Goal: Transaction & Acquisition: Book appointment/travel/reservation

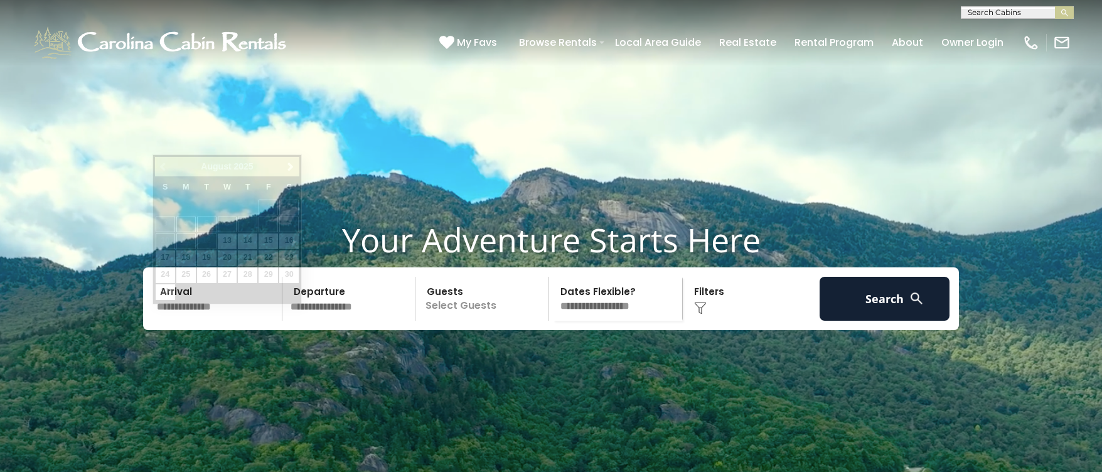
click at [215, 321] on input "text" at bounding box center [217, 299] width 130 height 44
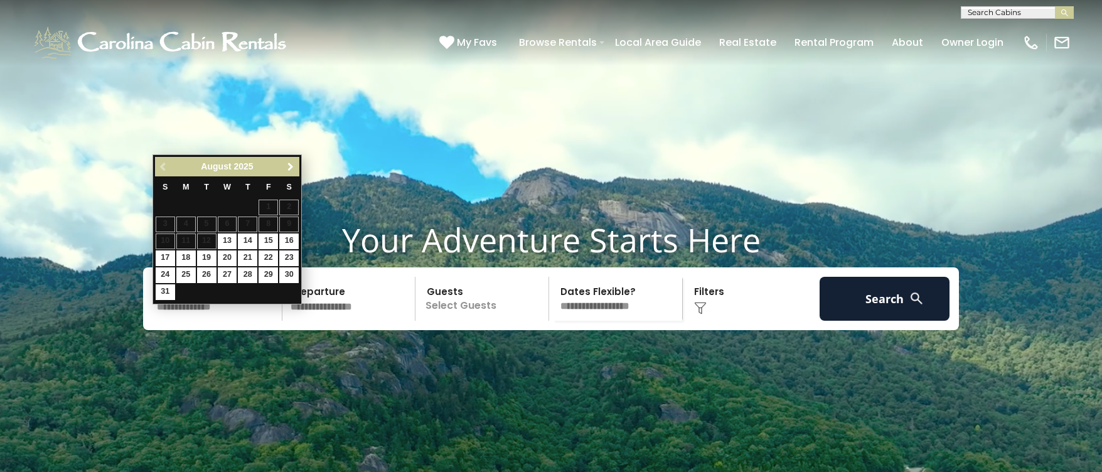
click at [284, 166] on link "Next" at bounding box center [290, 167] width 16 height 16
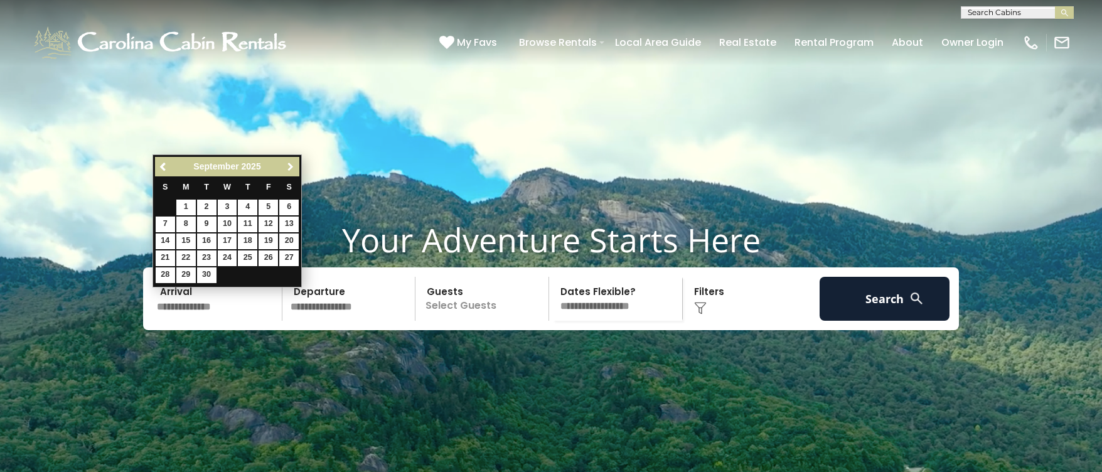
click at [284, 166] on link "Next" at bounding box center [290, 167] width 16 height 16
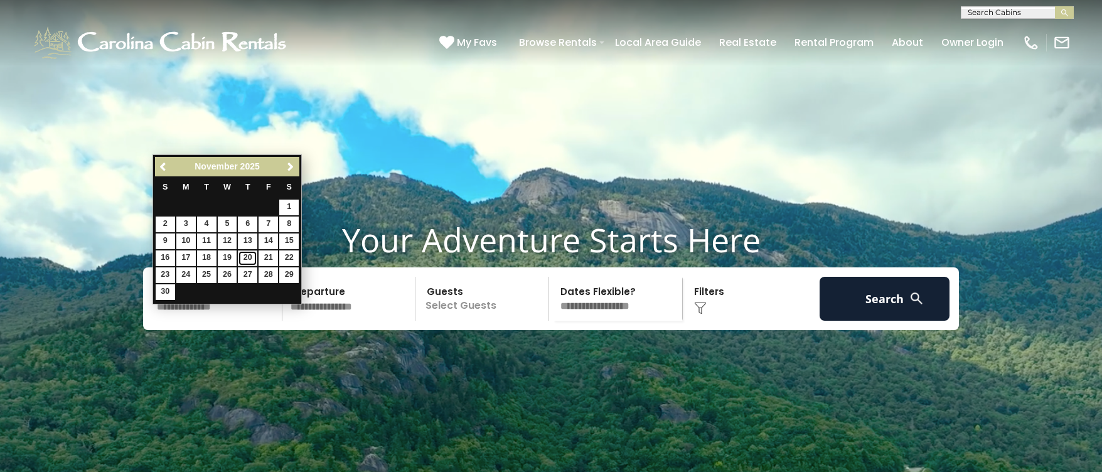
click at [247, 253] on link "20" at bounding box center [247, 258] width 19 height 16
type input "********"
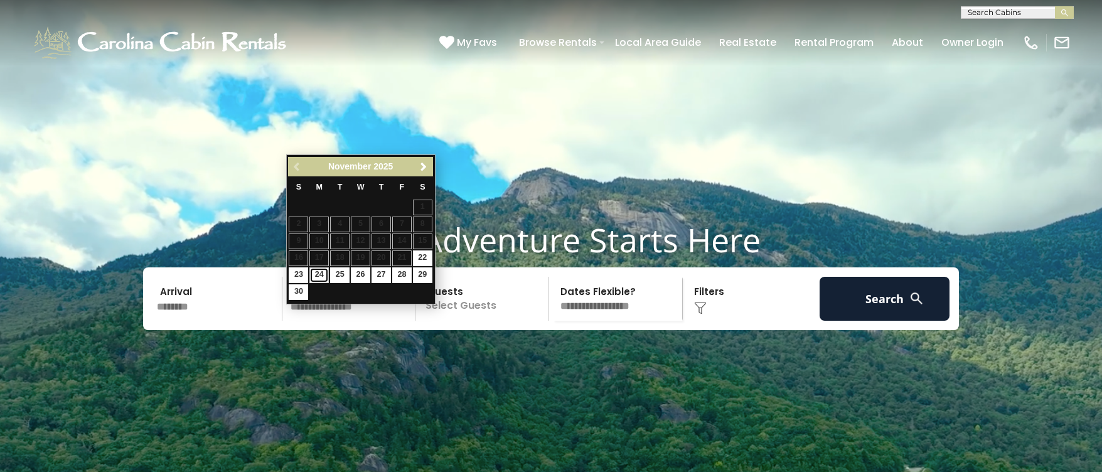
click at [322, 275] on link "24" at bounding box center [318, 275] width 19 height 16
type input "********"
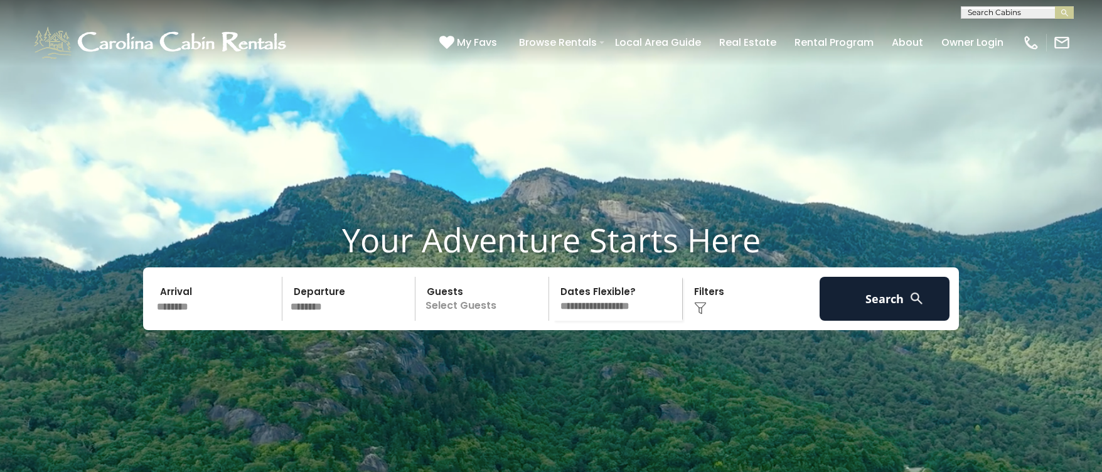
click at [474, 319] on p "Select Guests" at bounding box center [483, 299] width 129 height 44
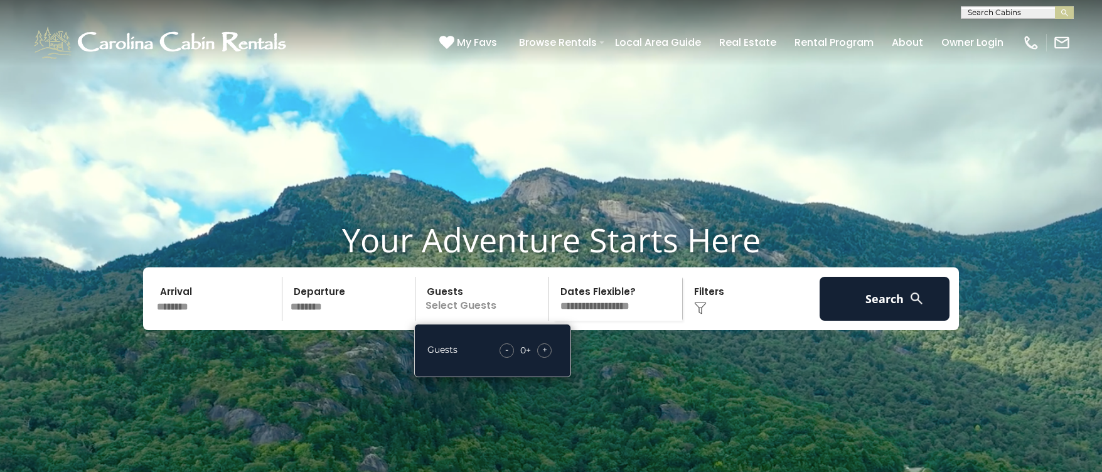
click at [546, 356] on span "+" at bounding box center [544, 349] width 5 height 13
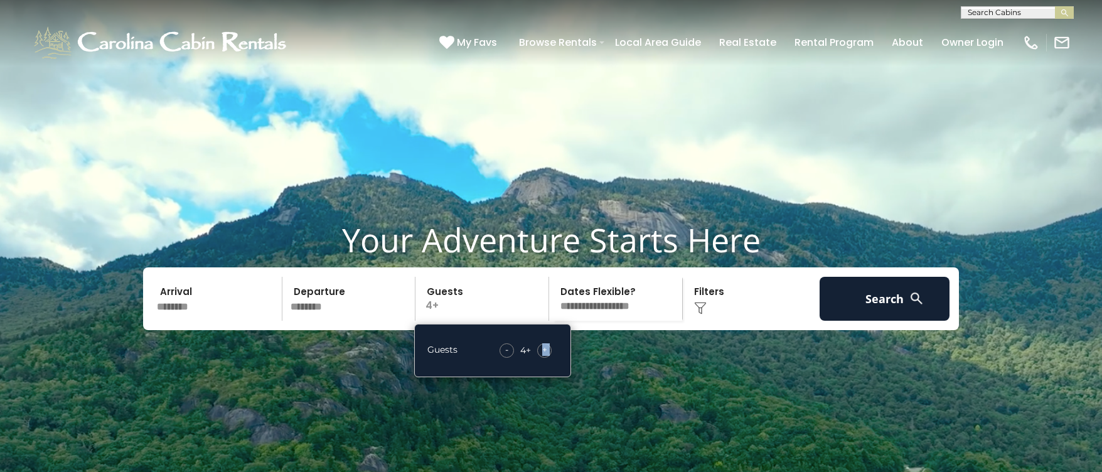
click at [546, 356] on span "+" at bounding box center [544, 349] width 5 height 13
click at [603, 314] on img at bounding box center [700, 308] width 13 height 13
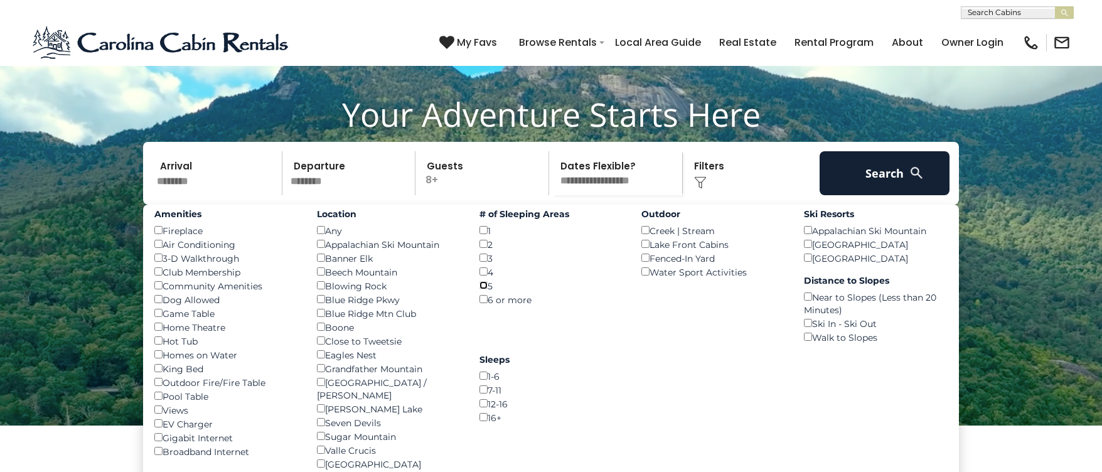
scroll to position [63, 0]
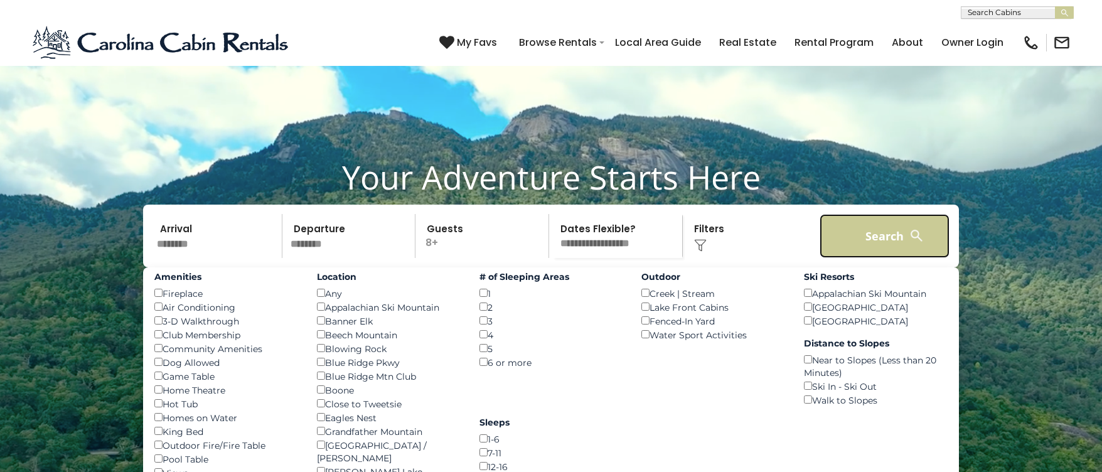
click at [603, 258] on button "Search" at bounding box center [884, 236] width 130 height 44
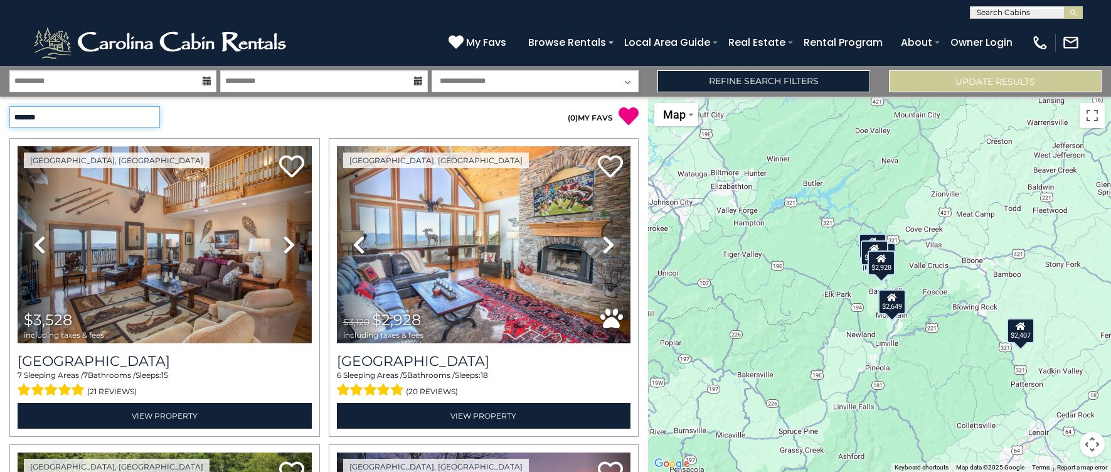
click at [78, 112] on select "**********" at bounding box center [84, 117] width 151 height 22
click at [9, 106] on select "**********" at bounding box center [84, 117] width 151 height 22
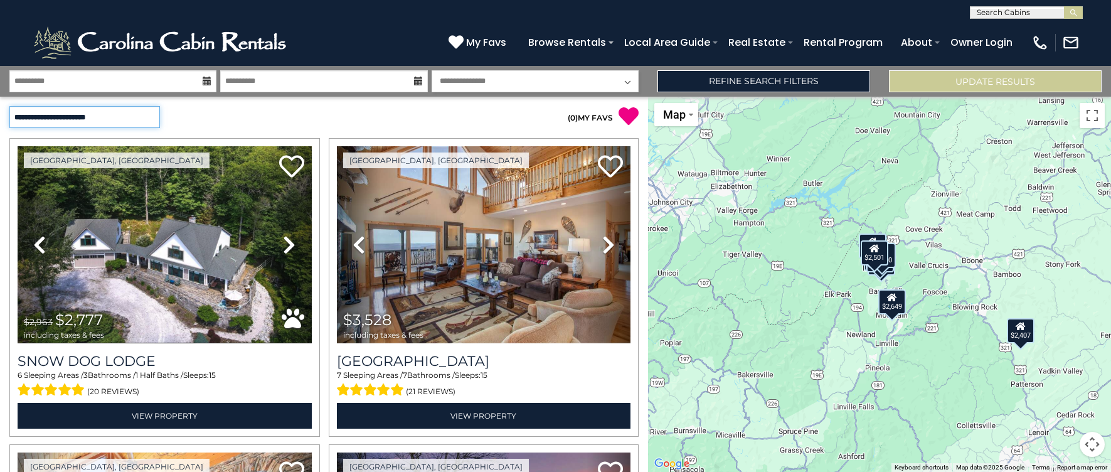
click at [91, 114] on select "**********" at bounding box center [84, 117] width 151 height 22
select select "*********"
click at [9, 106] on select "**********" at bounding box center [84, 117] width 151 height 22
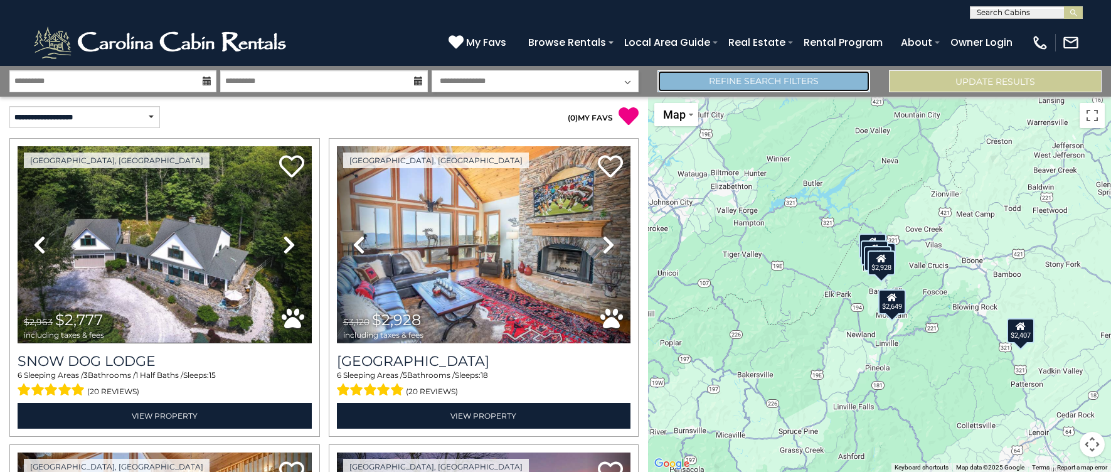
click at [794, 78] on link "Refine Search Filters" at bounding box center [763, 81] width 213 height 22
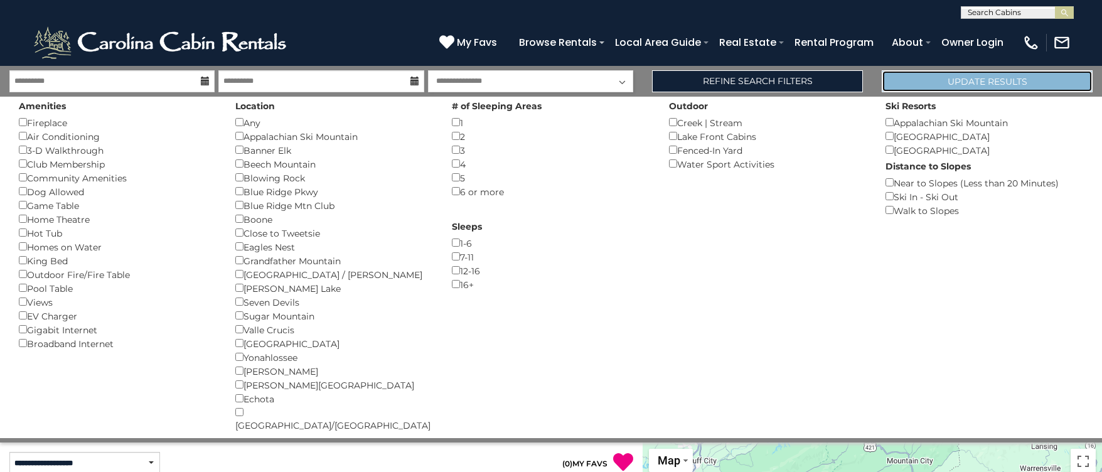
click at [987, 76] on button "Update Results" at bounding box center [986, 81] width 211 height 22
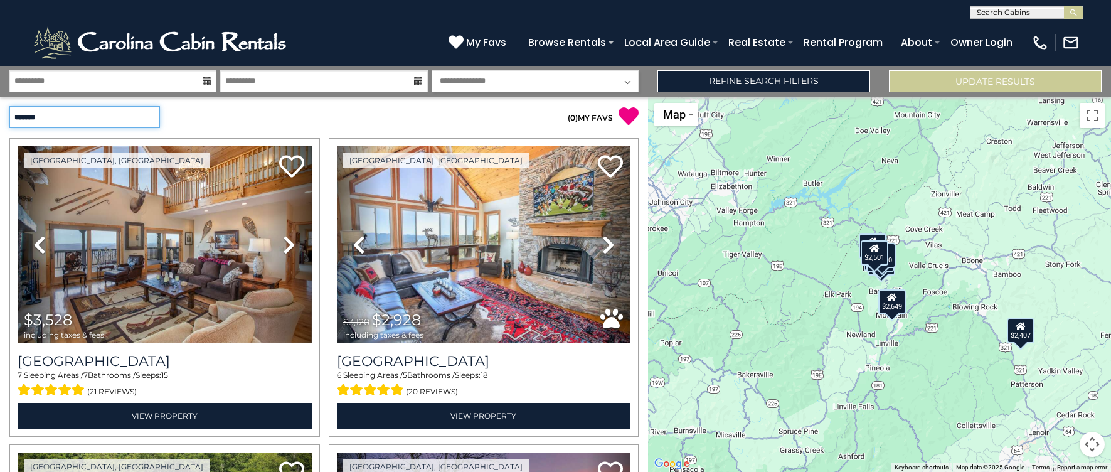
click at [57, 115] on select "**********" at bounding box center [84, 117] width 151 height 22
select select "*********"
click at [9, 106] on select "**********" at bounding box center [84, 117] width 151 height 22
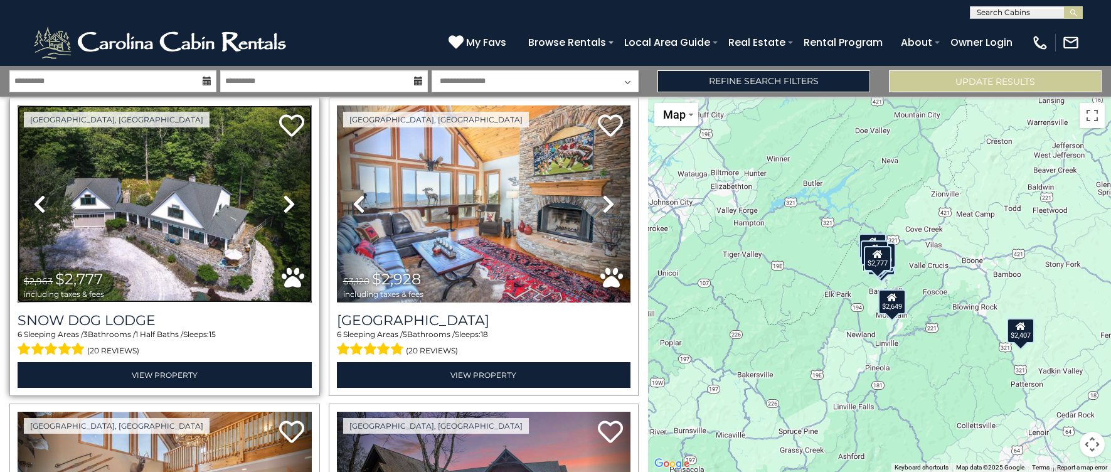
scroll to position [63, 0]
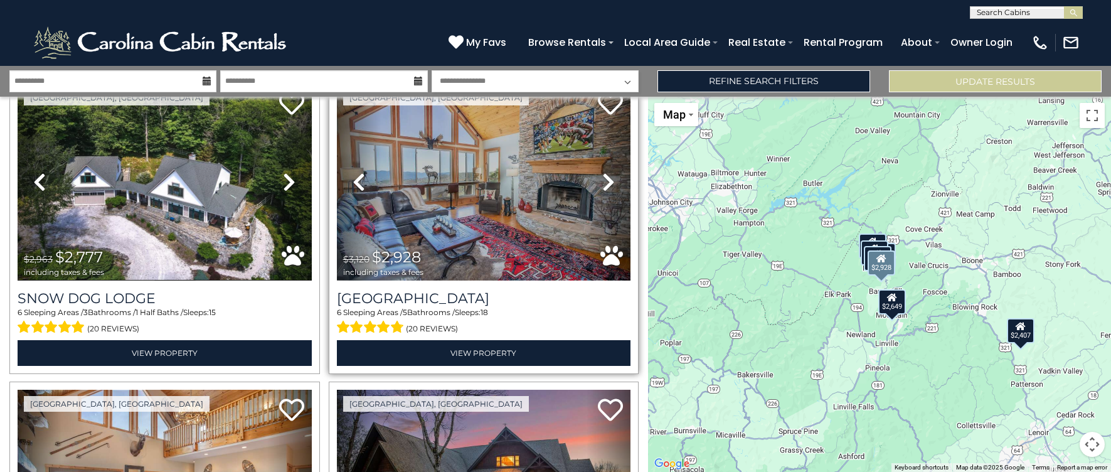
click at [602, 179] on icon at bounding box center [608, 182] width 13 height 20
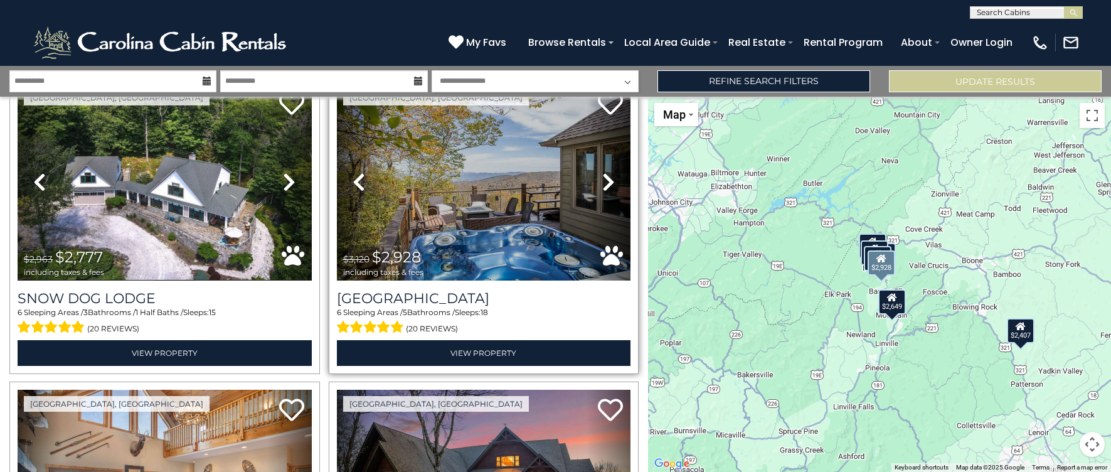
click at [602, 179] on icon at bounding box center [608, 182] width 13 height 20
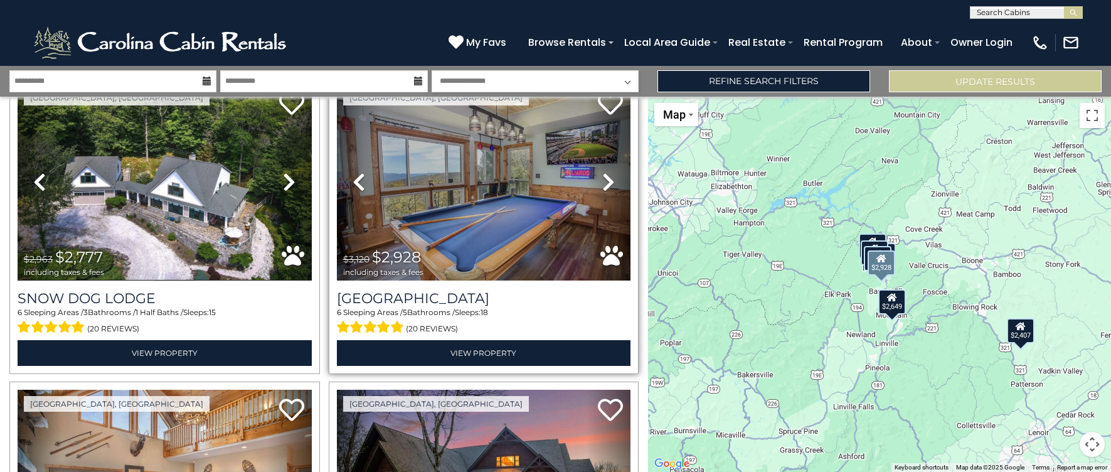
click at [602, 179] on icon at bounding box center [608, 182] width 13 height 20
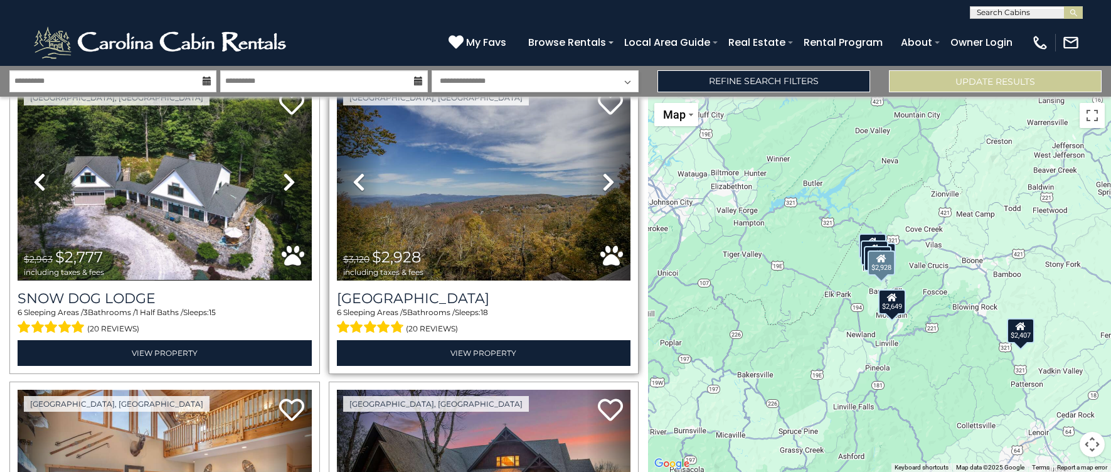
click at [602, 179] on icon at bounding box center [608, 182] width 13 height 20
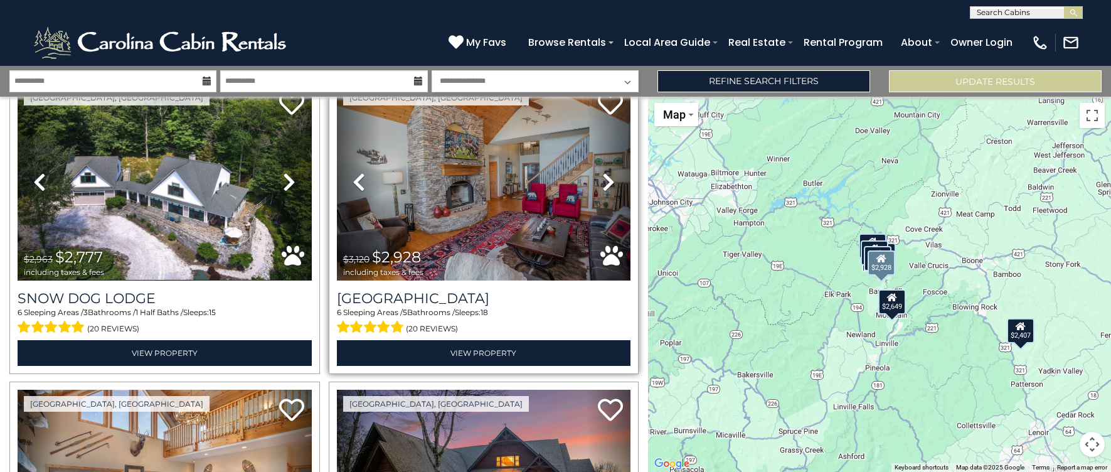
click at [602, 179] on icon at bounding box center [608, 182] width 13 height 20
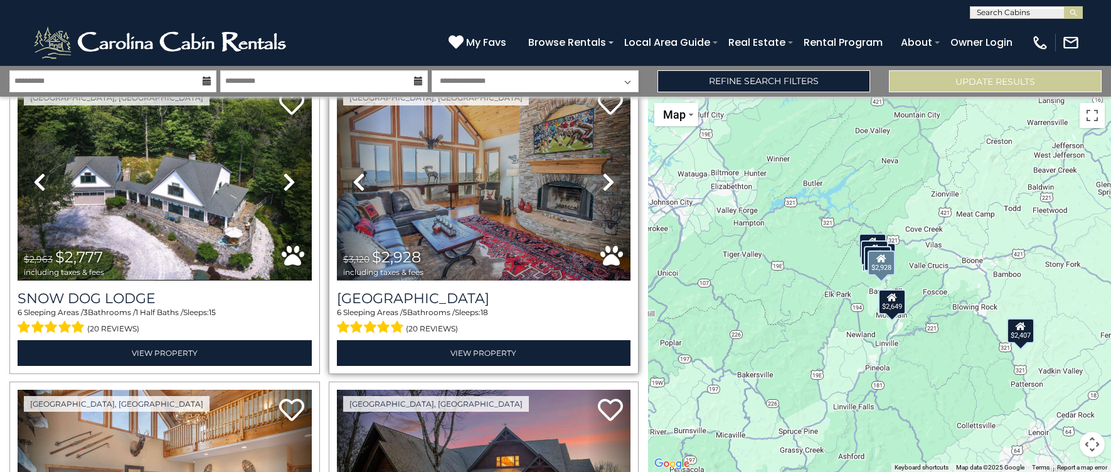
click at [602, 179] on icon at bounding box center [608, 182] width 13 height 20
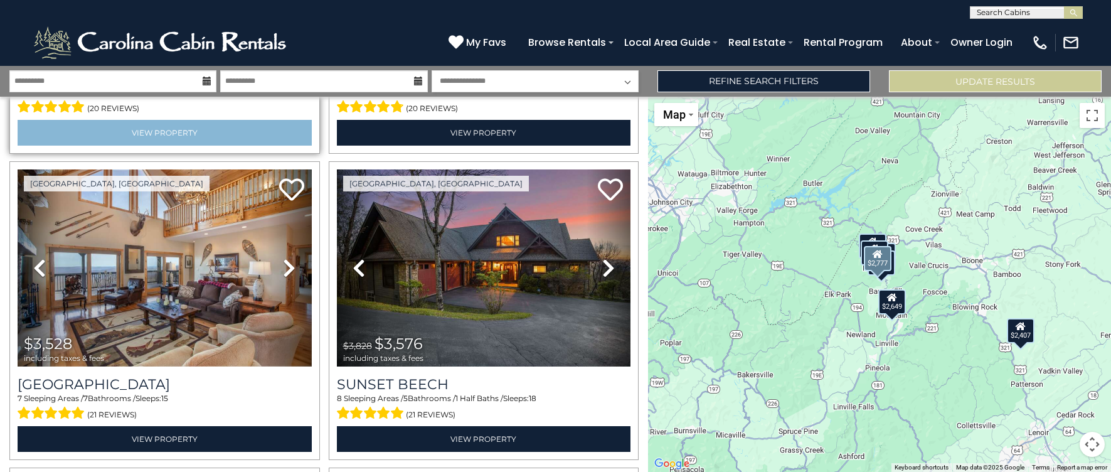
scroll to position [314, 0]
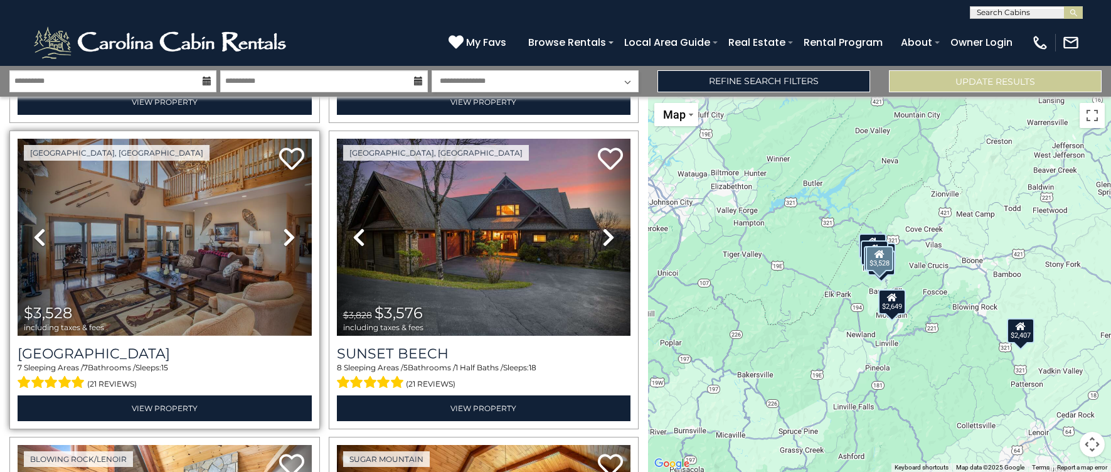
click at [286, 235] on icon at bounding box center [289, 237] width 13 height 20
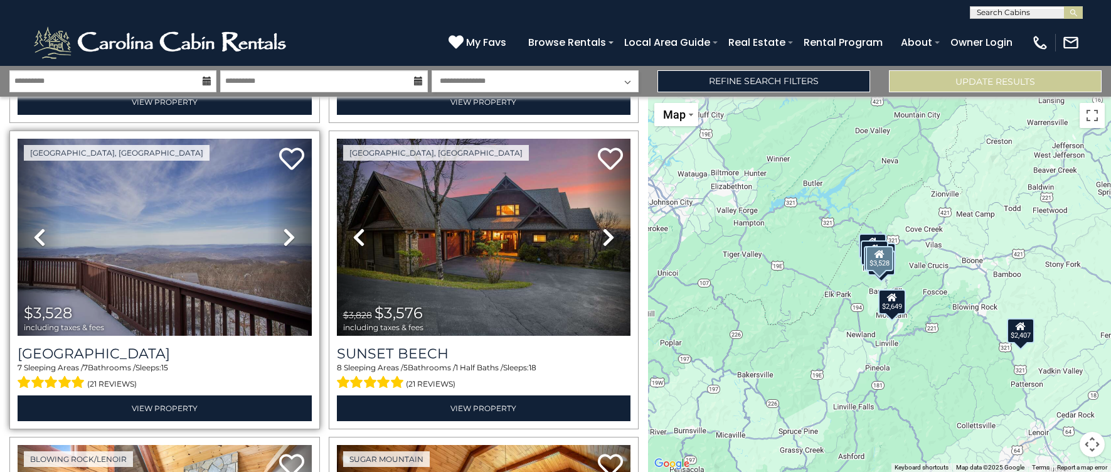
click at [286, 235] on icon at bounding box center [289, 237] width 13 height 20
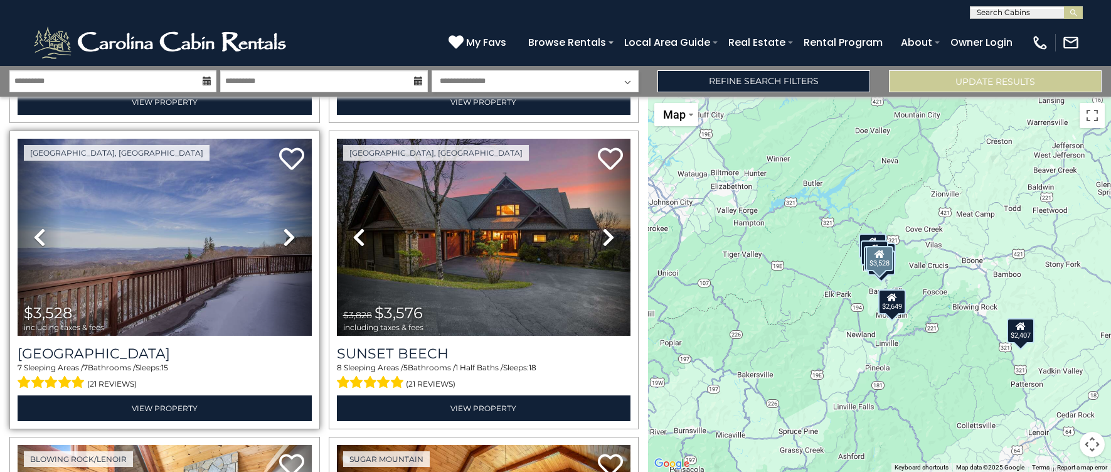
click at [286, 235] on icon at bounding box center [289, 237] width 13 height 20
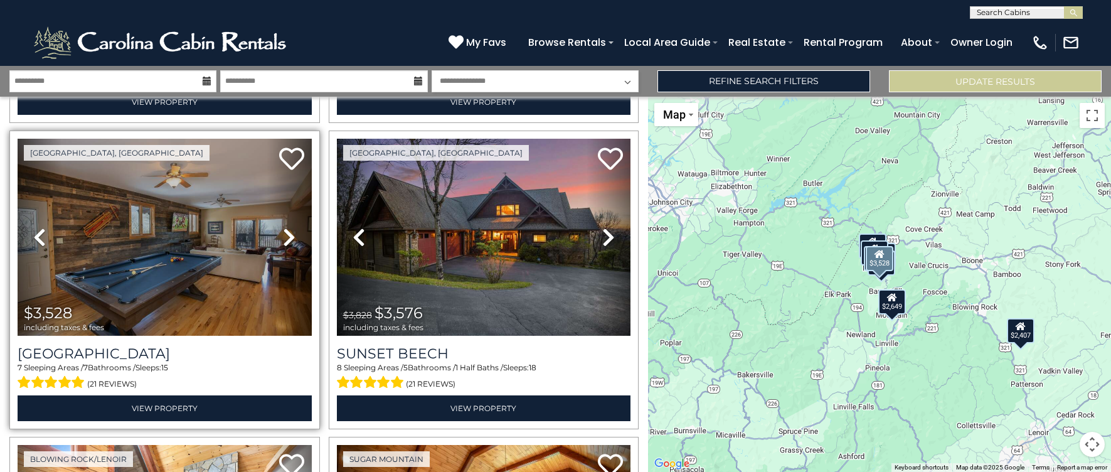
click at [286, 235] on icon at bounding box center [289, 237] width 13 height 20
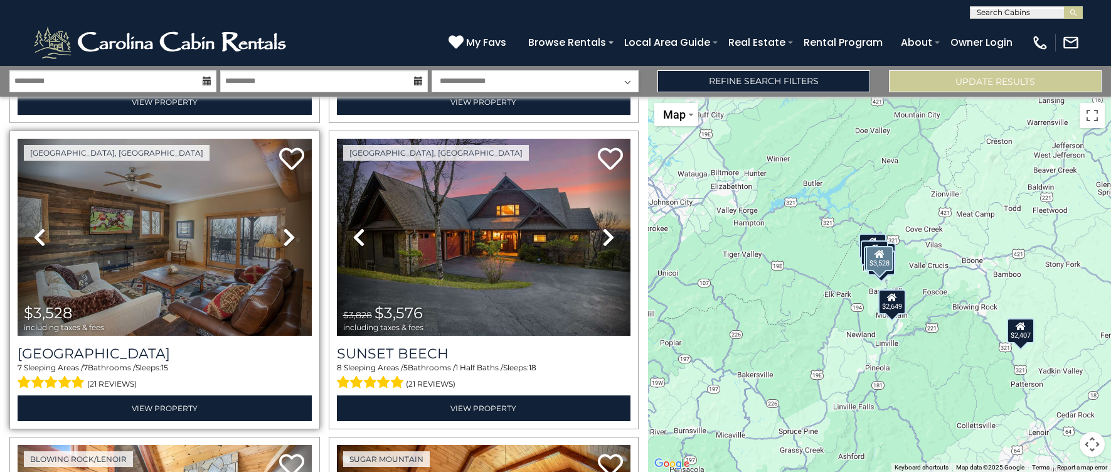
click at [286, 235] on icon at bounding box center [289, 237] width 13 height 20
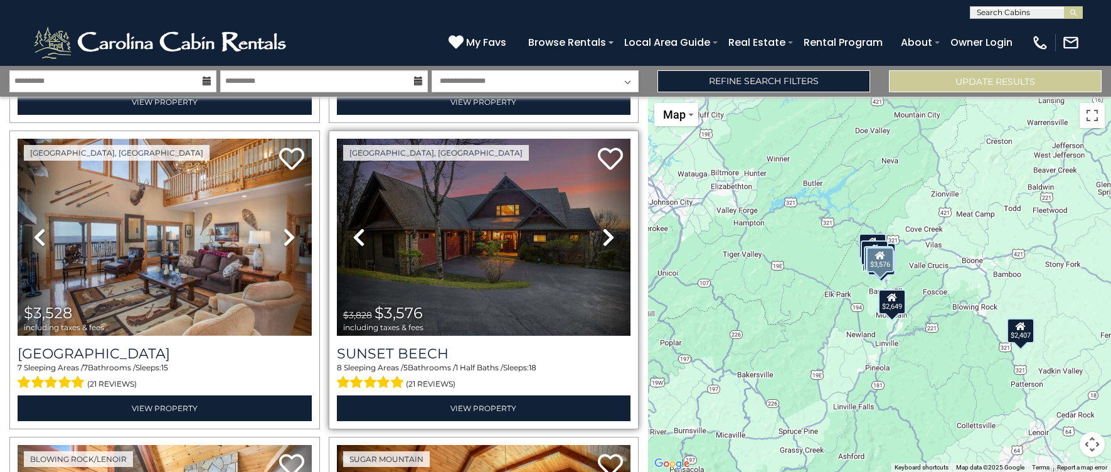
click at [595, 235] on link "Next" at bounding box center [609, 237] width 44 height 197
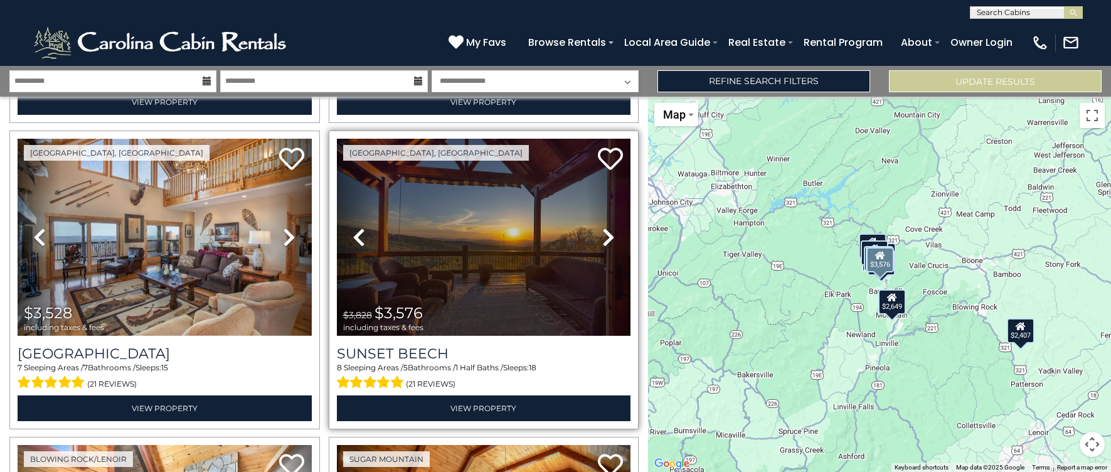
click at [595, 235] on link "Next" at bounding box center [609, 237] width 44 height 197
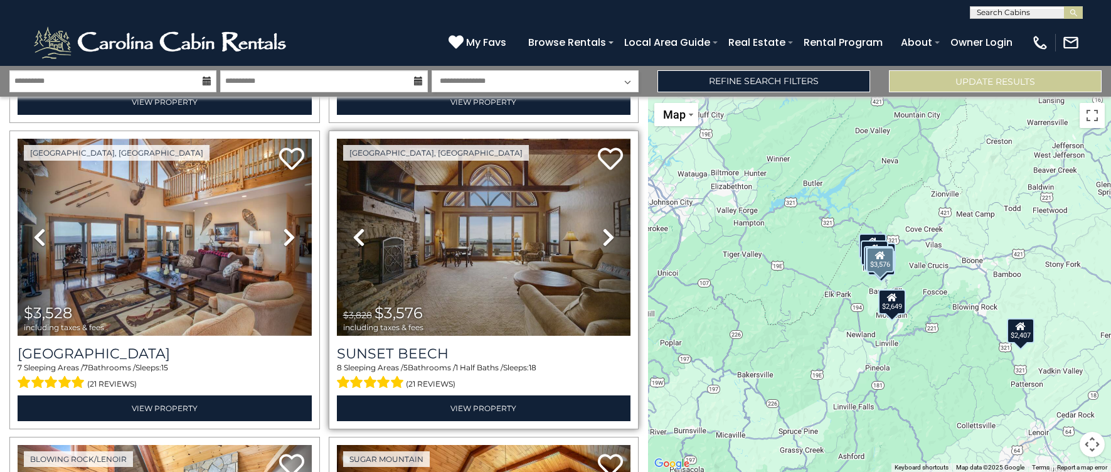
click at [595, 235] on link "Next" at bounding box center [609, 237] width 44 height 197
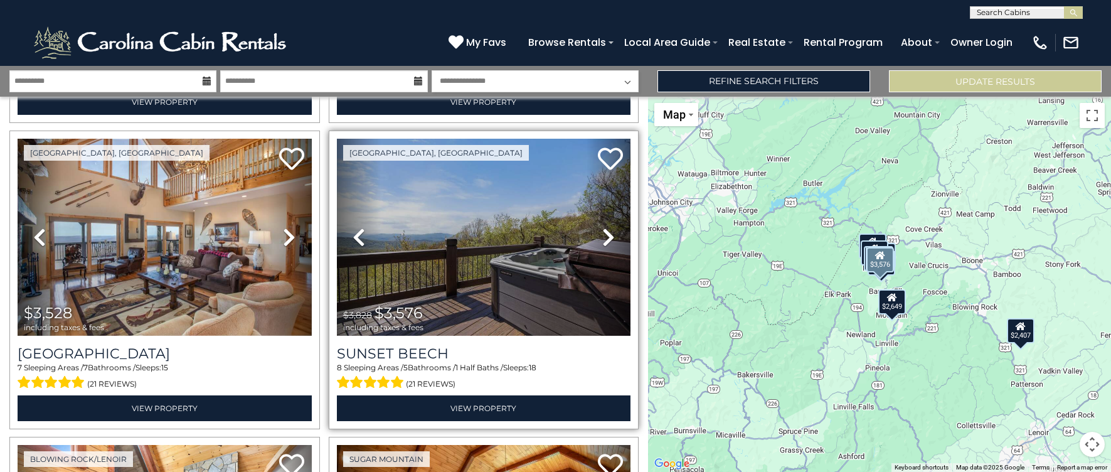
click at [595, 235] on link "Next" at bounding box center [609, 237] width 44 height 197
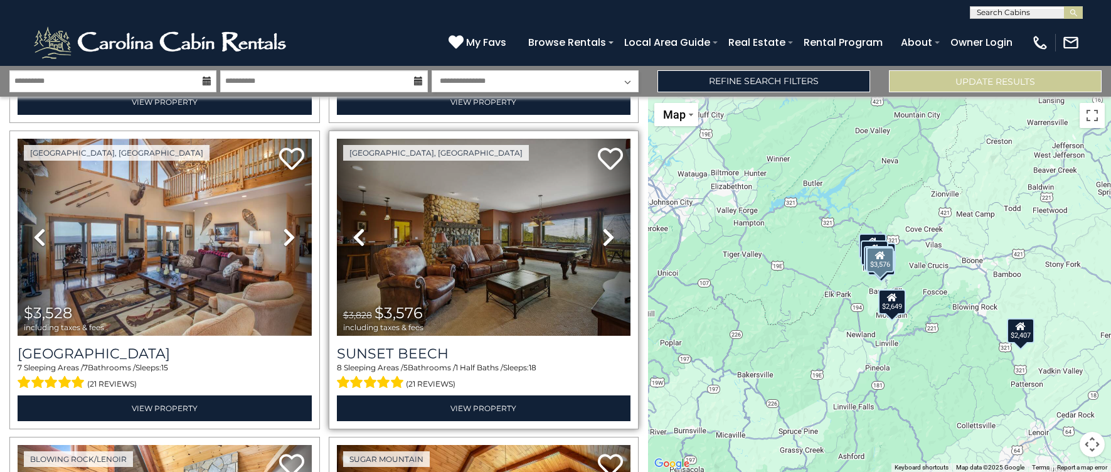
click at [595, 235] on link "Next" at bounding box center [609, 237] width 44 height 197
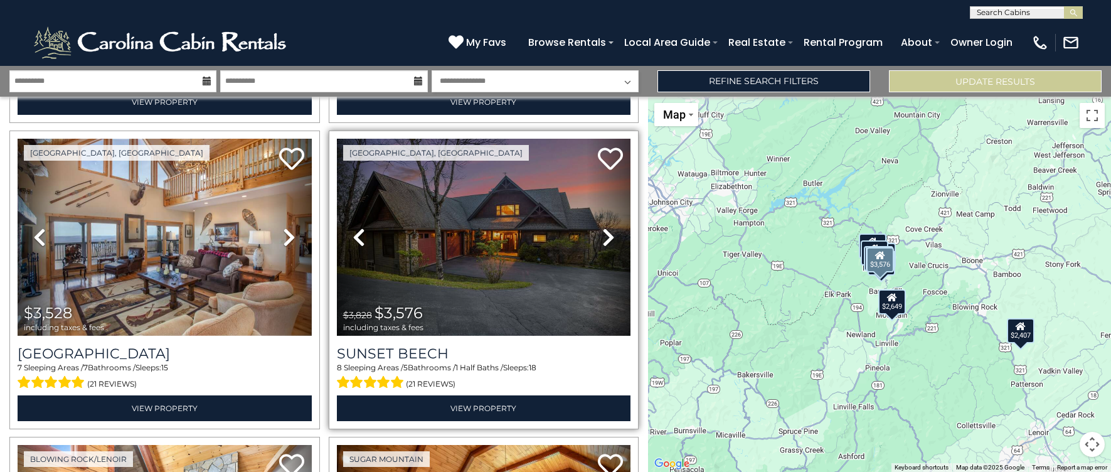
click at [595, 235] on link "Next" at bounding box center [609, 237] width 44 height 197
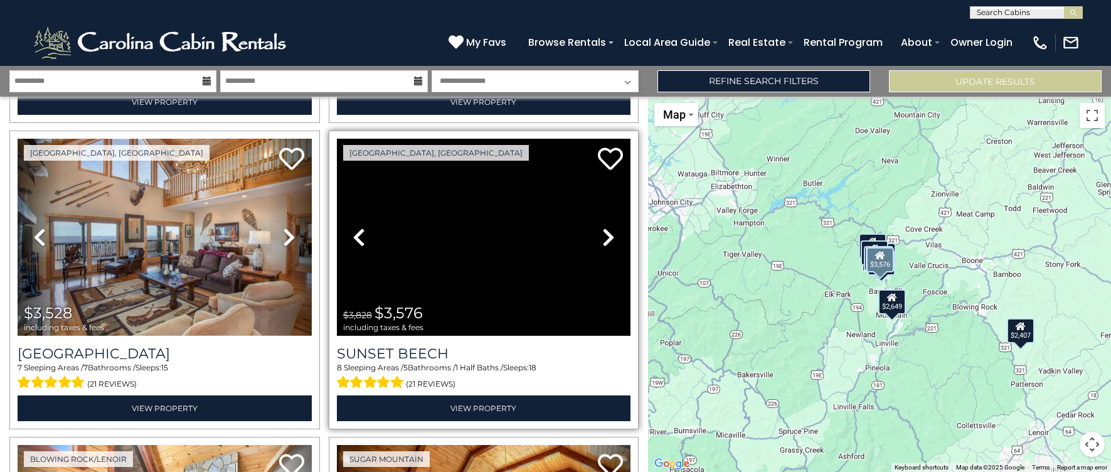
click at [595, 235] on link "Next" at bounding box center [609, 237] width 44 height 197
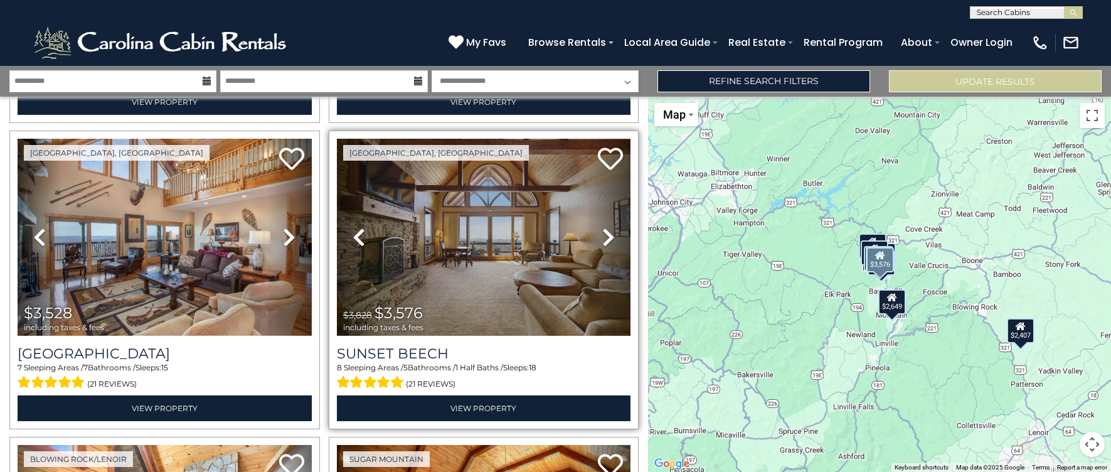
click at [595, 235] on link "Next" at bounding box center [609, 237] width 44 height 197
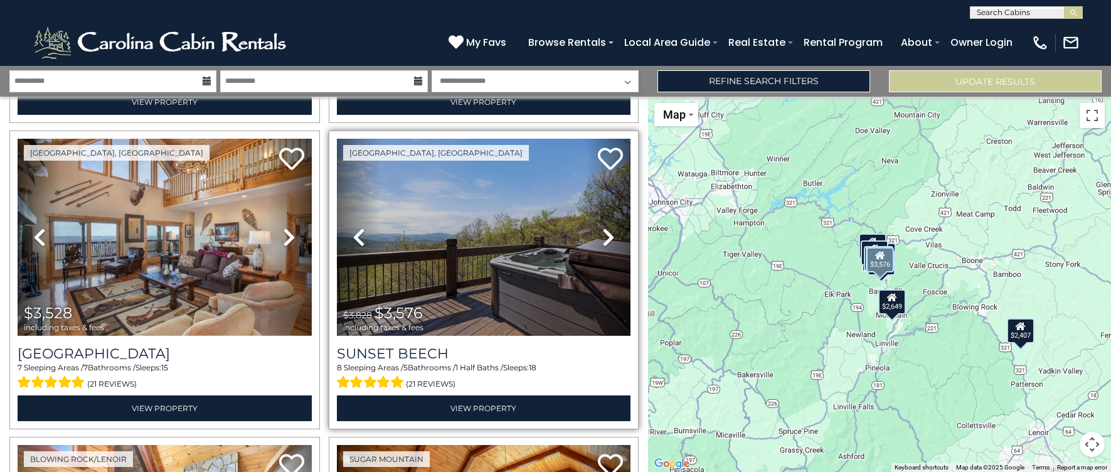
click at [595, 235] on link "Next" at bounding box center [609, 237] width 44 height 197
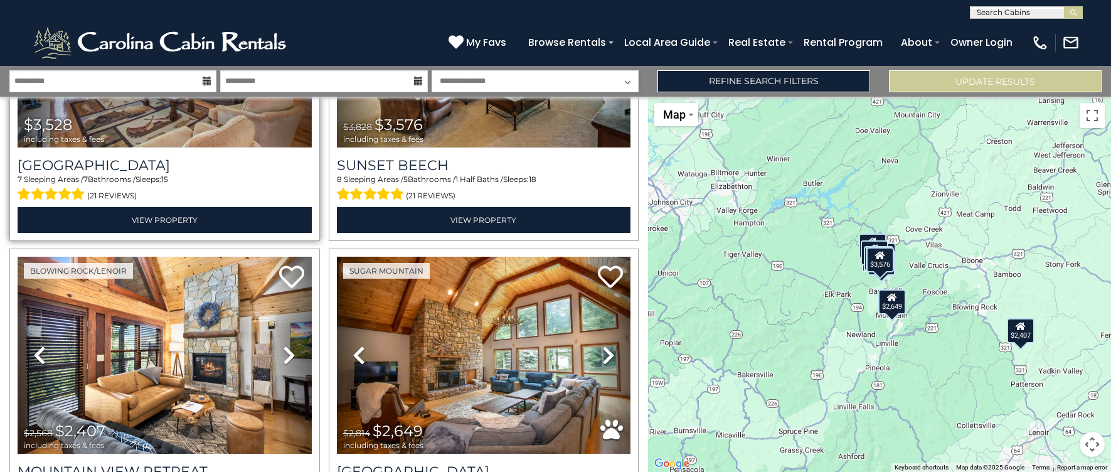
scroll to position [565, 0]
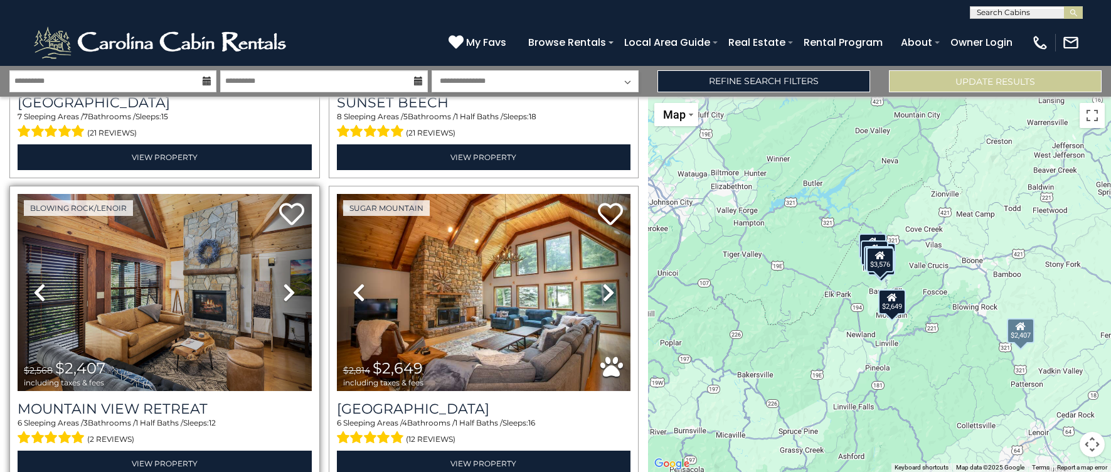
click at [286, 287] on icon at bounding box center [289, 292] width 13 height 20
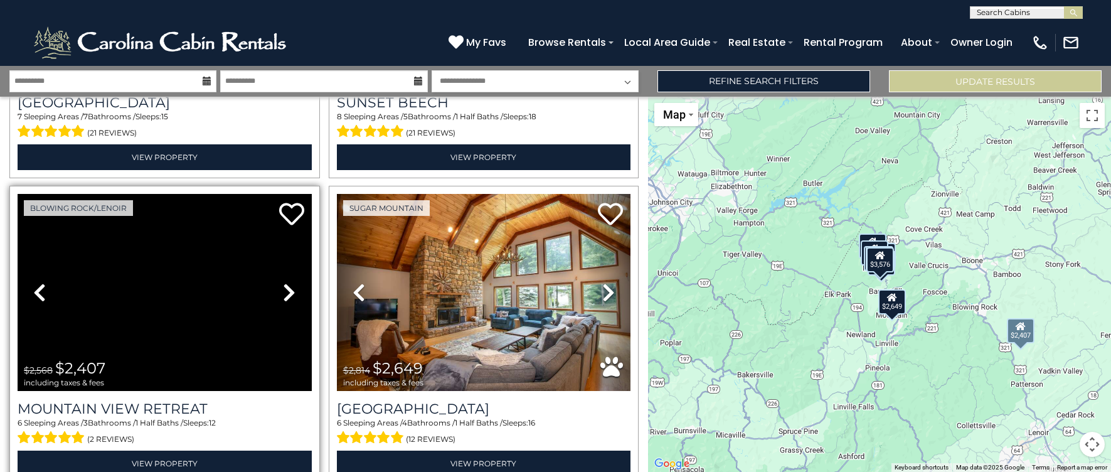
click at [286, 287] on icon at bounding box center [289, 292] width 13 height 20
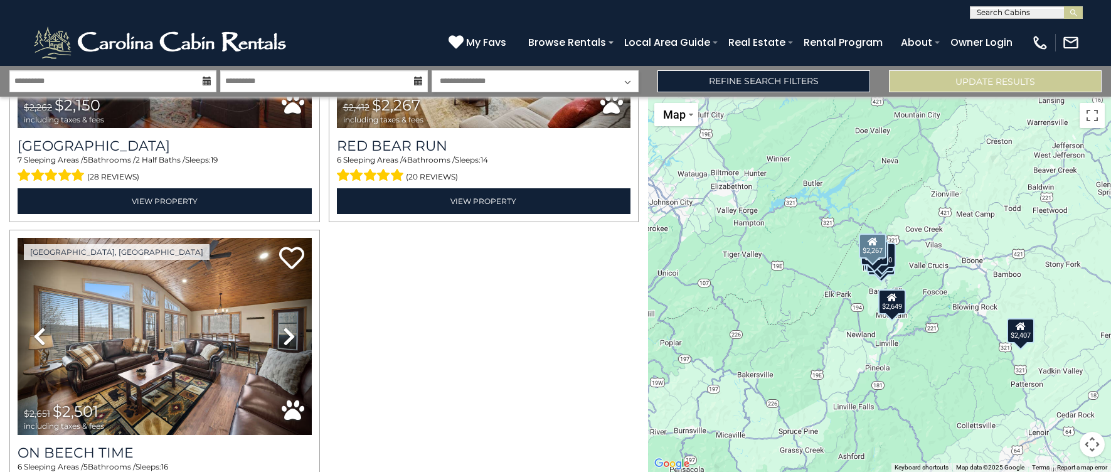
scroll to position [980, 0]
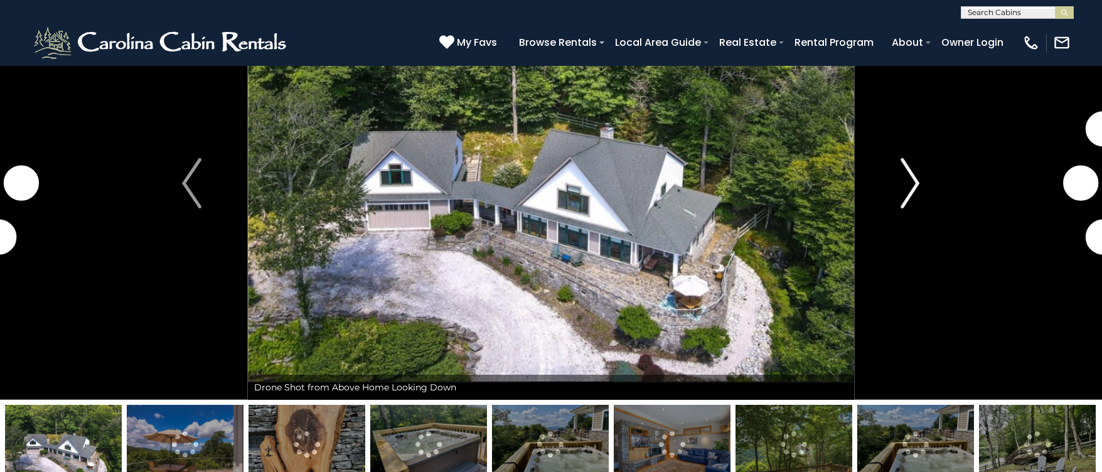
click at [912, 186] on img "Next" at bounding box center [909, 183] width 19 height 50
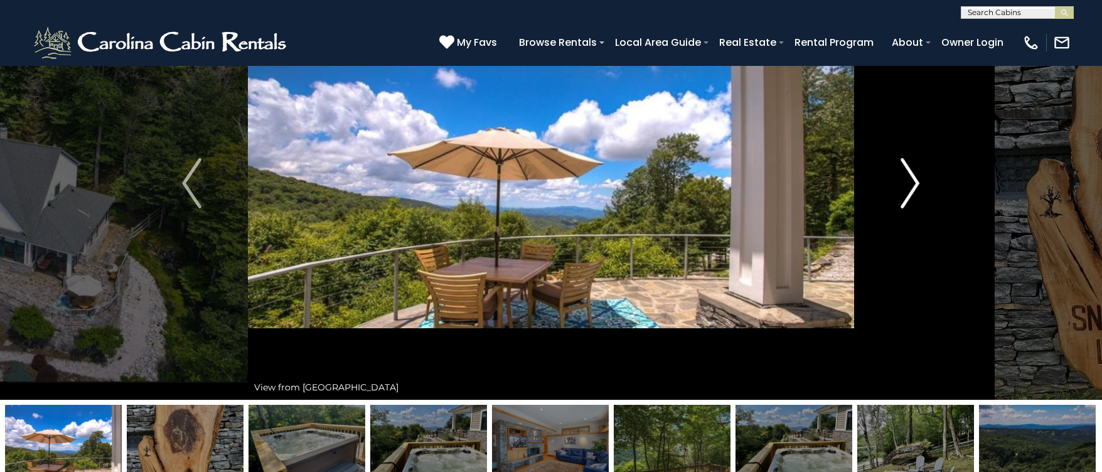
click at [912, 186] on img "Next" at bounding box center [909, 183] width 19 height 50
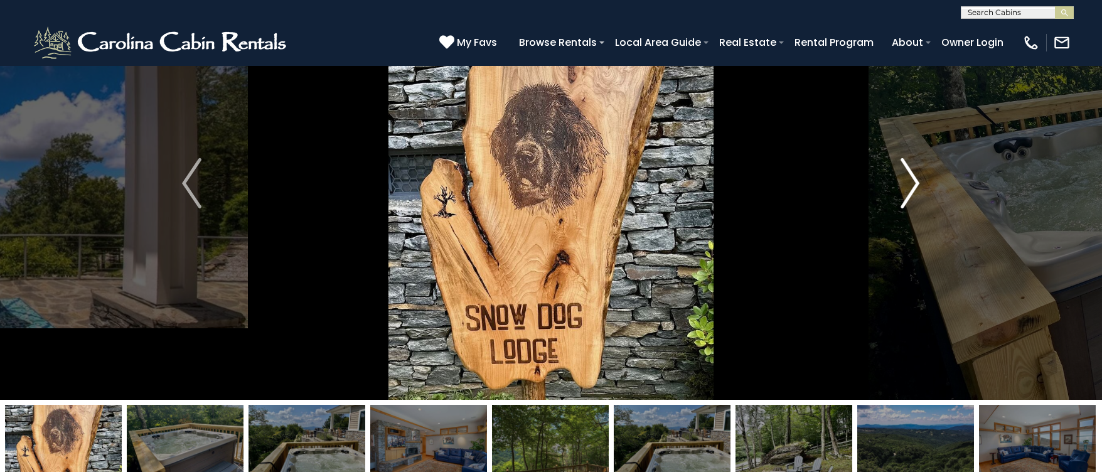
click at [912, 186] on img "Next" at bounding box center [909, 183] width 19 height 50
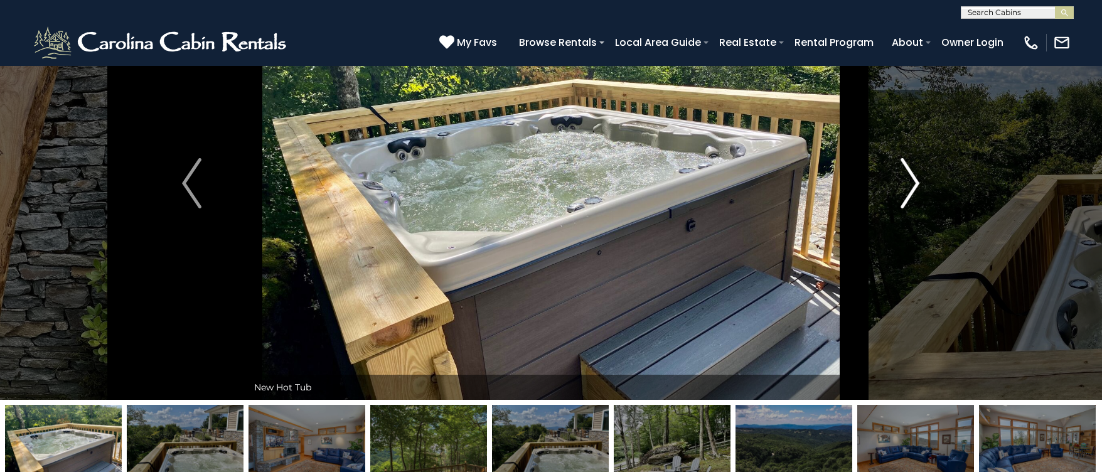
click at [912, 186] on img "Next" at bounding box center [909, 183] width 19 height 50
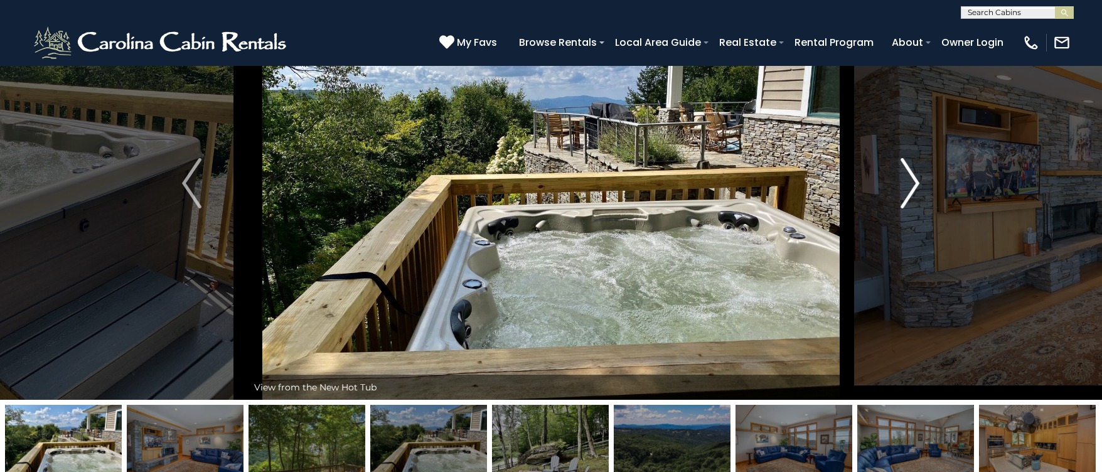
click at [912, 186] on img "Next" at bounding box center [909, 183] width 19 height 50
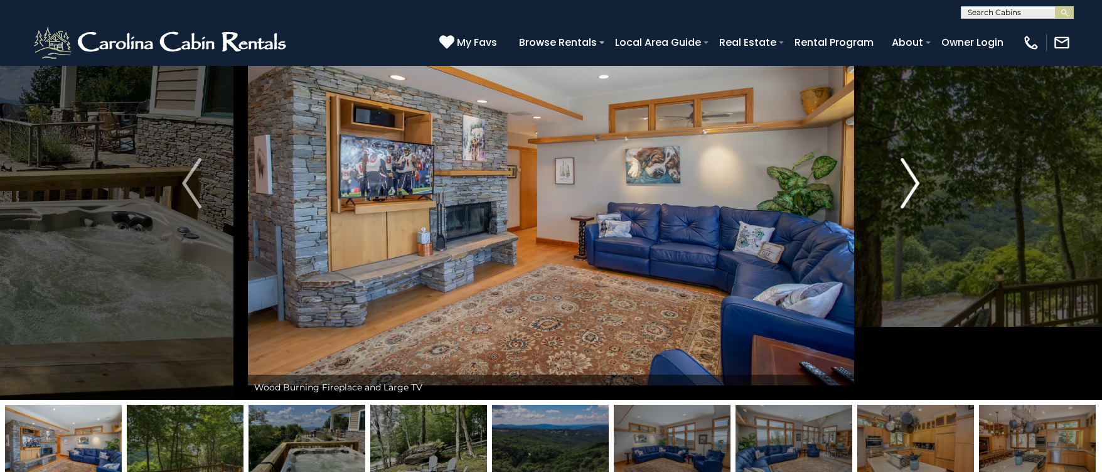
click at [912, 186] on img "Next" at bounding box center [909, 183] width 19 height 50
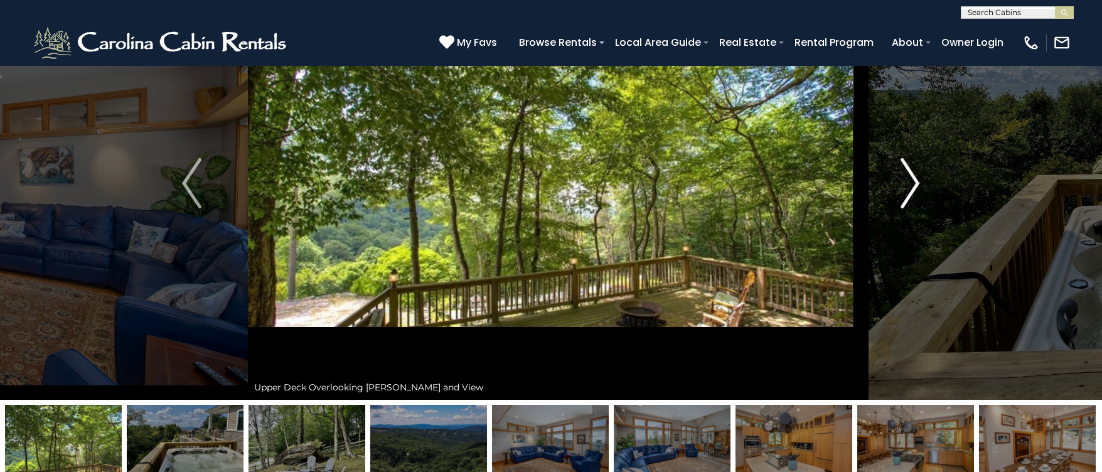
click at [912, 186] on img "Next" at bounding box center [909, 183] width 19 height 50
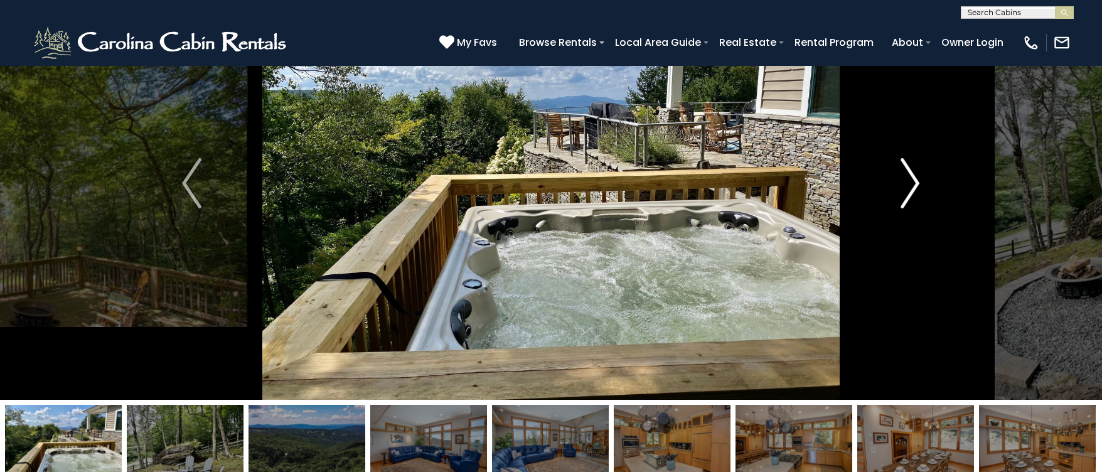
click at [912, 186] on img "Next" at bounding box center [909, 183] width 19 height 50
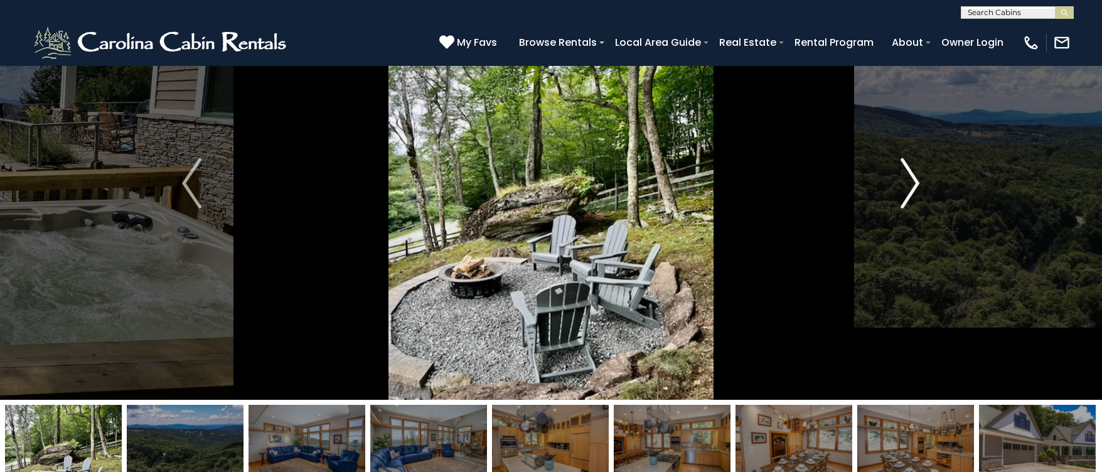
click at [912, 186] on img "Next" at bounding box center [909, 183] width 19 height 50
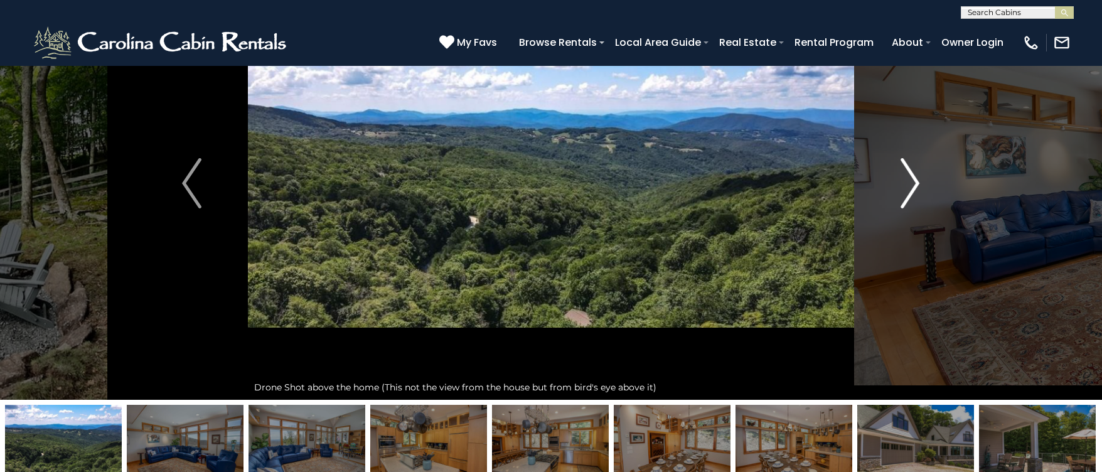
click at [912, 186] on img "Next" at bounding box center [909, 183] width 19 height 50
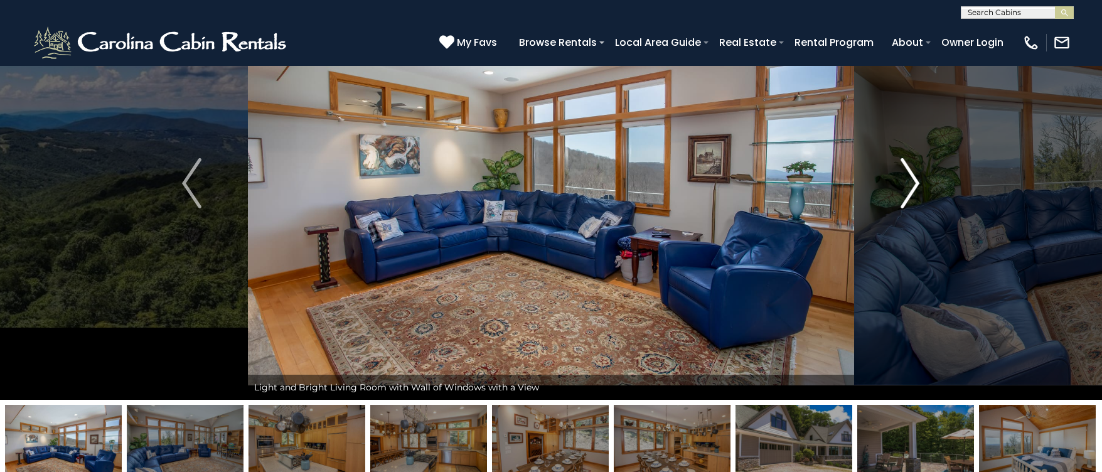
click at [912, 186] on img "Next" at bounding box center [909, 183] width 19 height 50
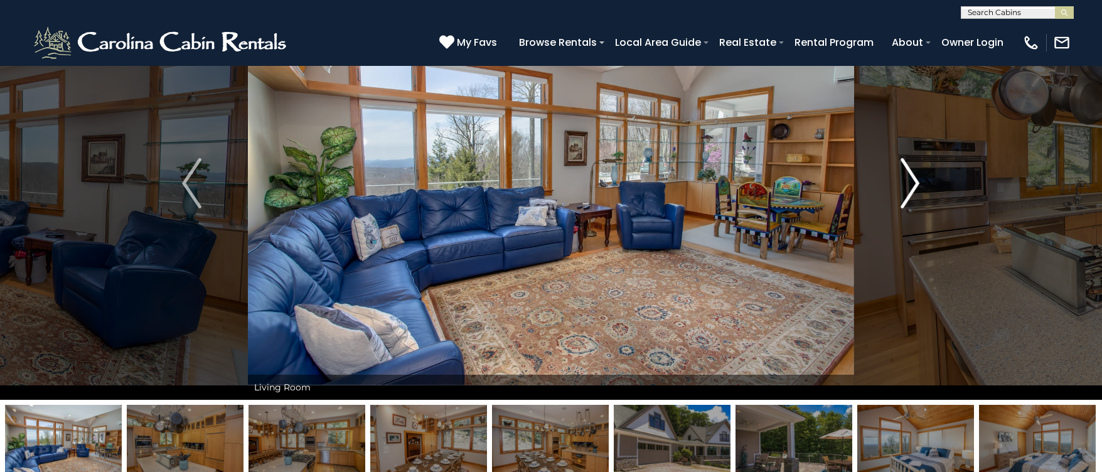
click at [912, 186] on img "Next" at bounding box center [909, 183] width 19 height 50
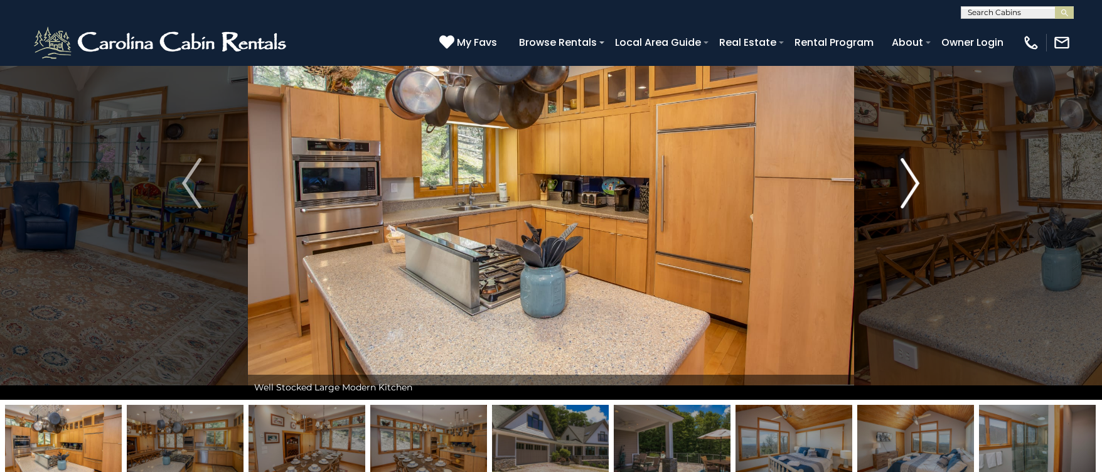
click at [912, 186] on img "Next" at bounding box center [909, 183] width 19 height 50
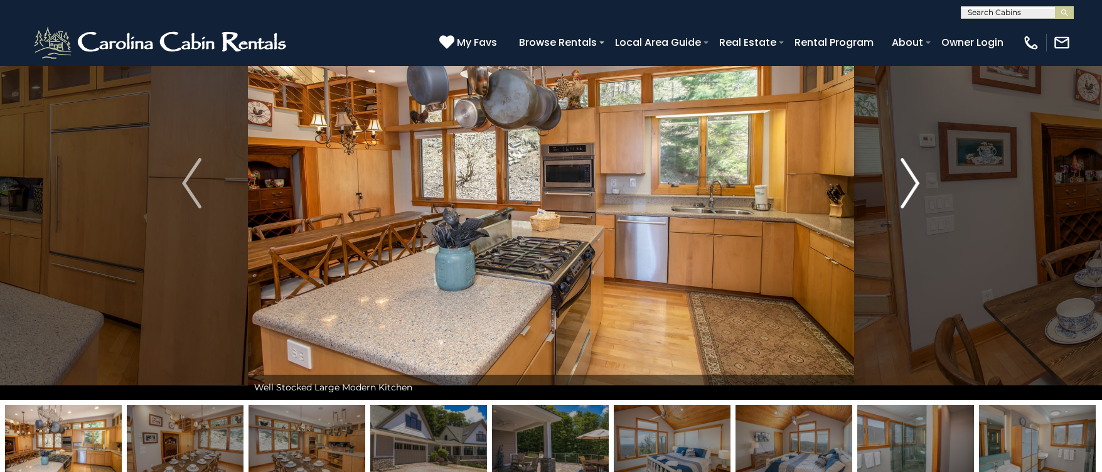
click at [912, 186] on img "Next" at bounding box center [909, 183] width 19 height 50
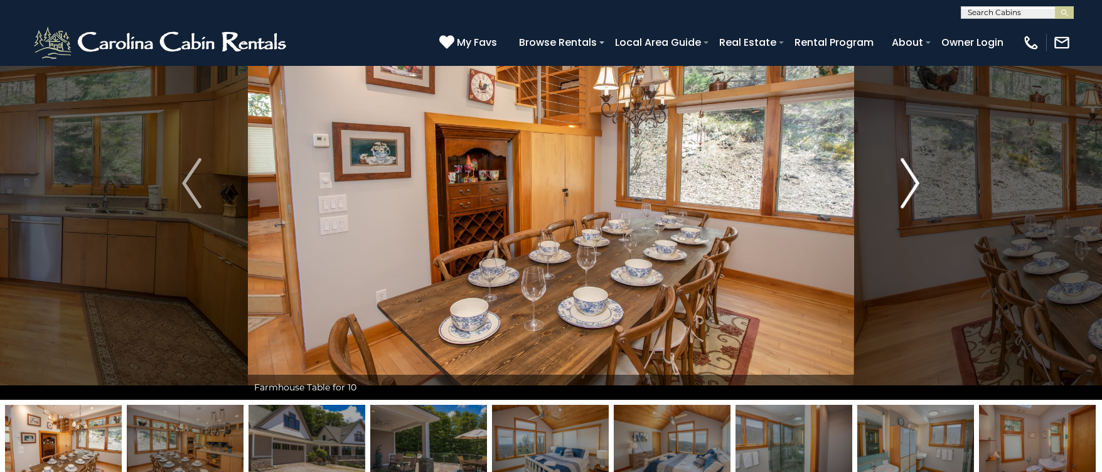
click at [912, 186] on img "Next" at bounding box center [909, 183] width 19 height 50
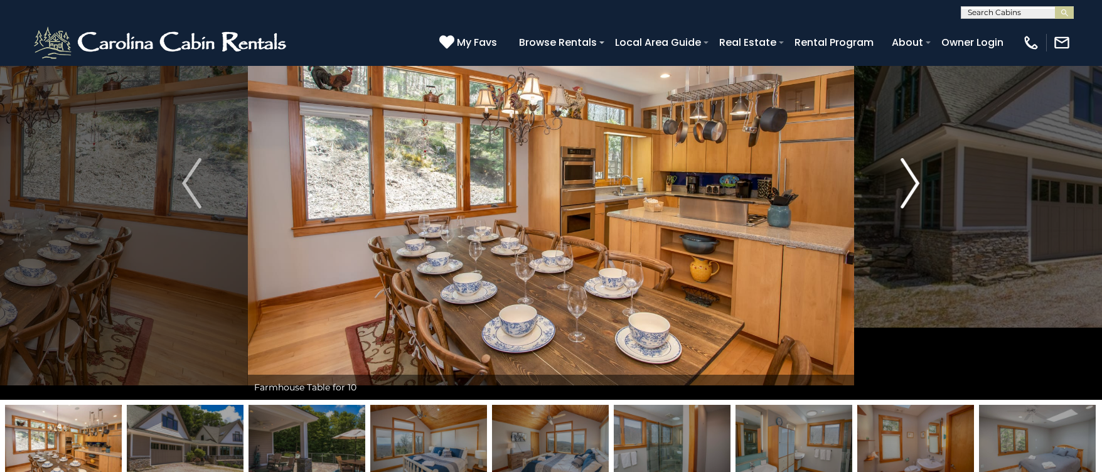
click at [912, 186] on img "Next" at bounding box center [909, 183] width 19 height 50
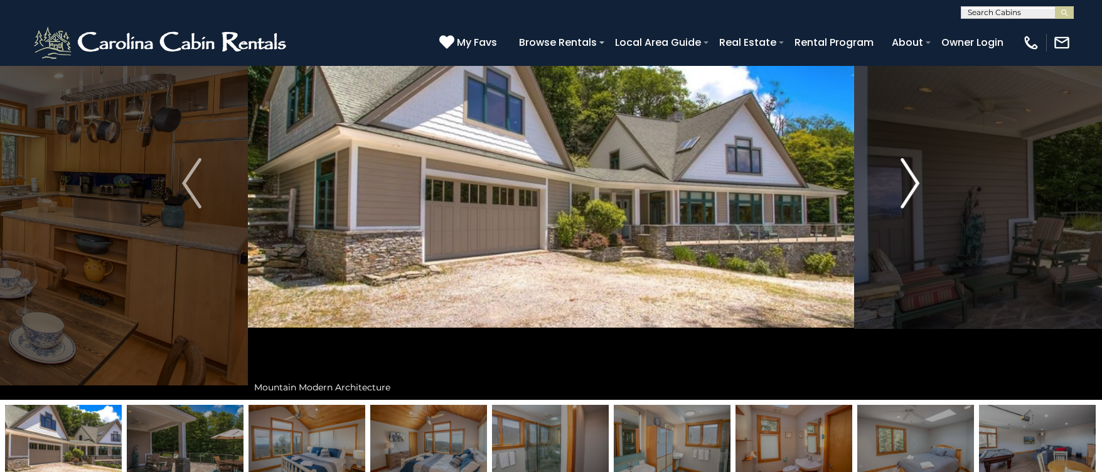
click at [912, 186] on img "Next" at bounding box center [909, 183] width 19 height 50
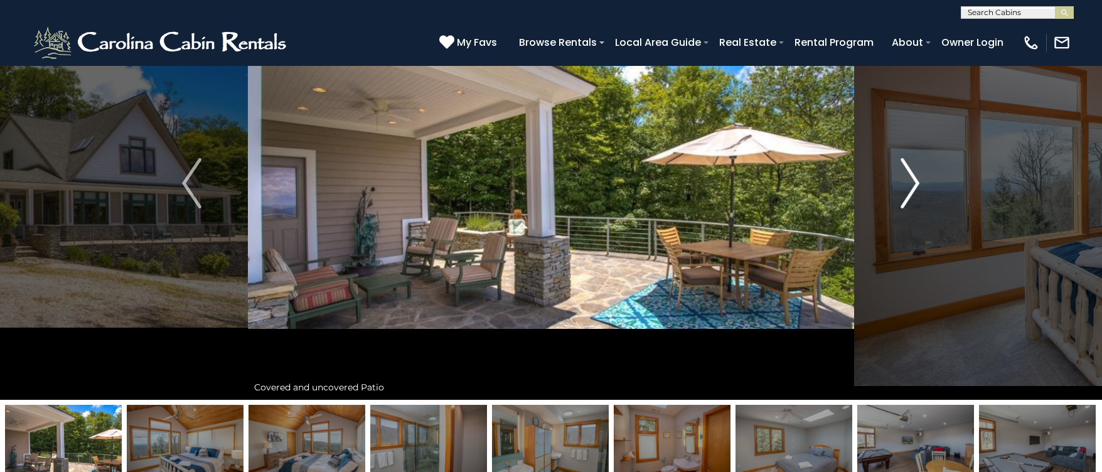
click at [912, 186] on img "Next" at bounding box center [909, 183] width 19 height 50
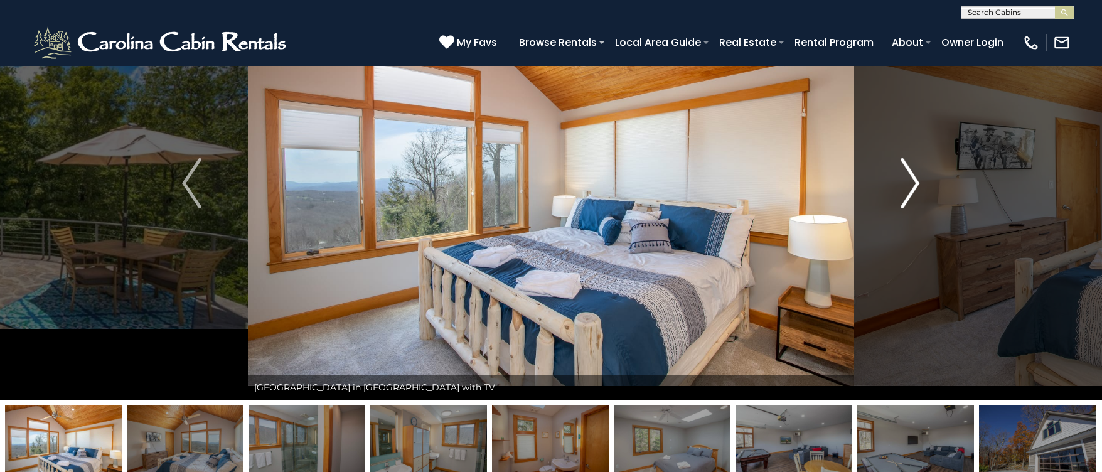
click at [912, 186] on img "Next" at bounding box center [909, 183] width 19 height 50
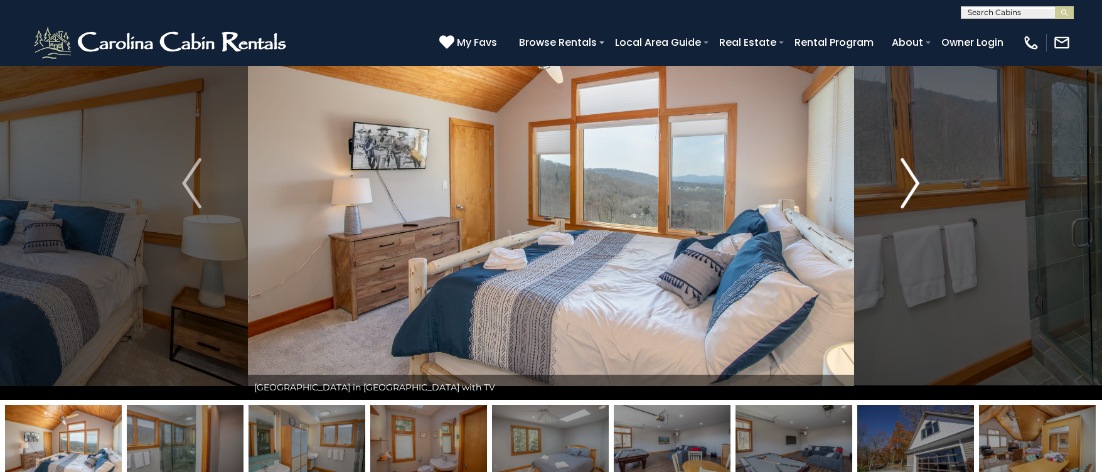
click at [912, 186] on img "Next" at bounding box center [909, 183] width 19 height 50
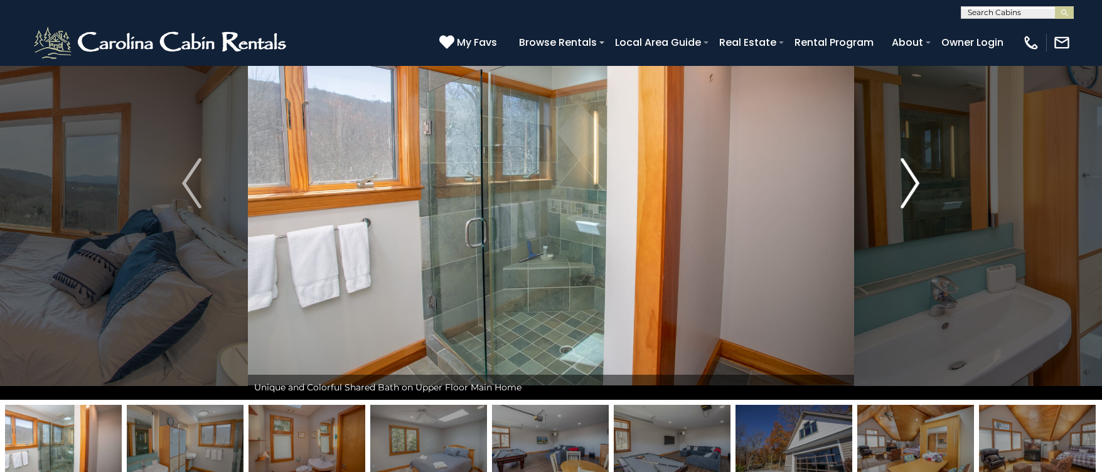
click at [912, 186] on img "Next" at bounding box center [909, 183] width 19 height 50
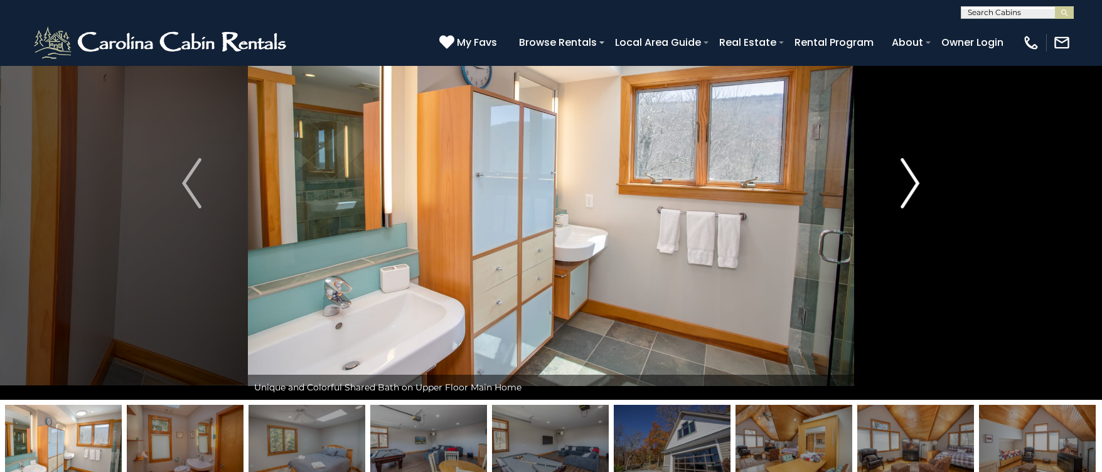
click at [912, 186] on img "Next" at bounding box center [909, 183] width 19 height 50
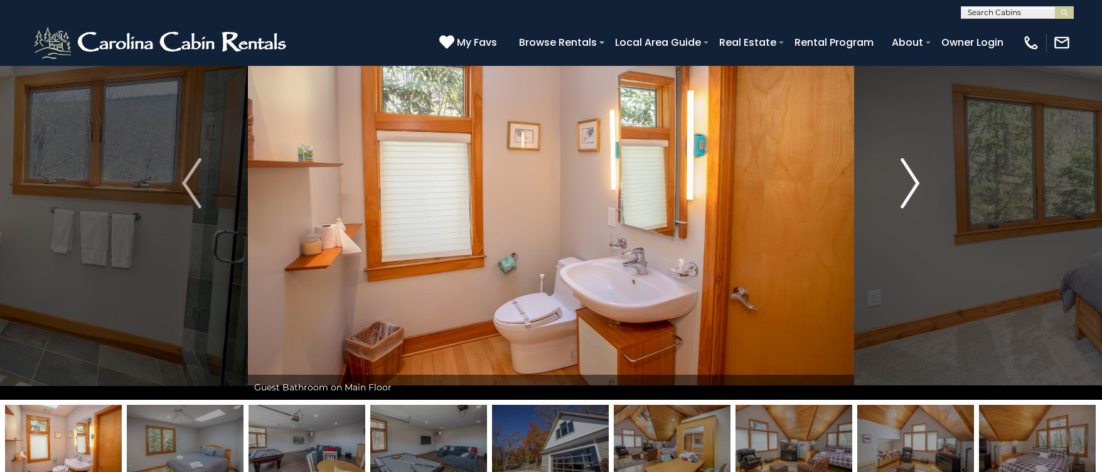
click at [912, 186] on img "Next" at bounding box center [909, 183] width 19 height 50
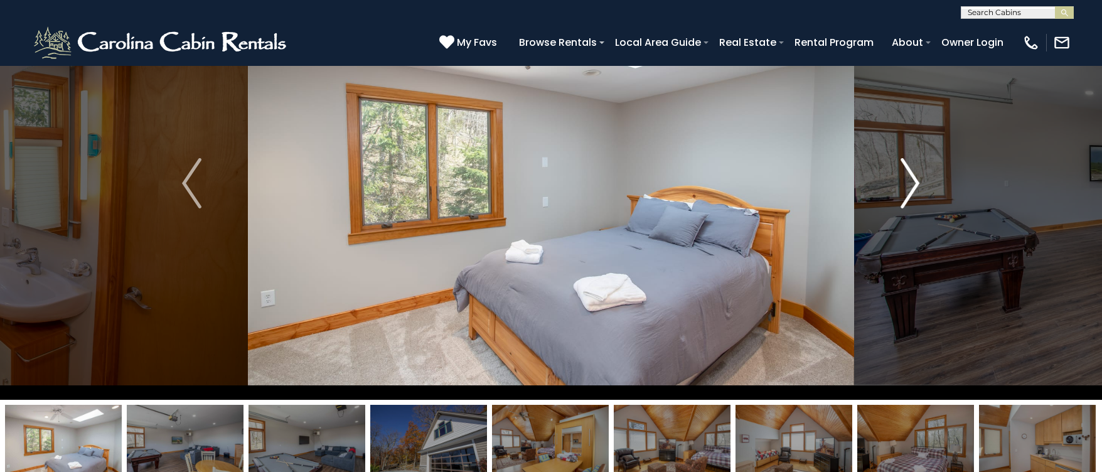
click at [912, 186] on img "Next" at bounding box center [909, 183] width 19 height 50
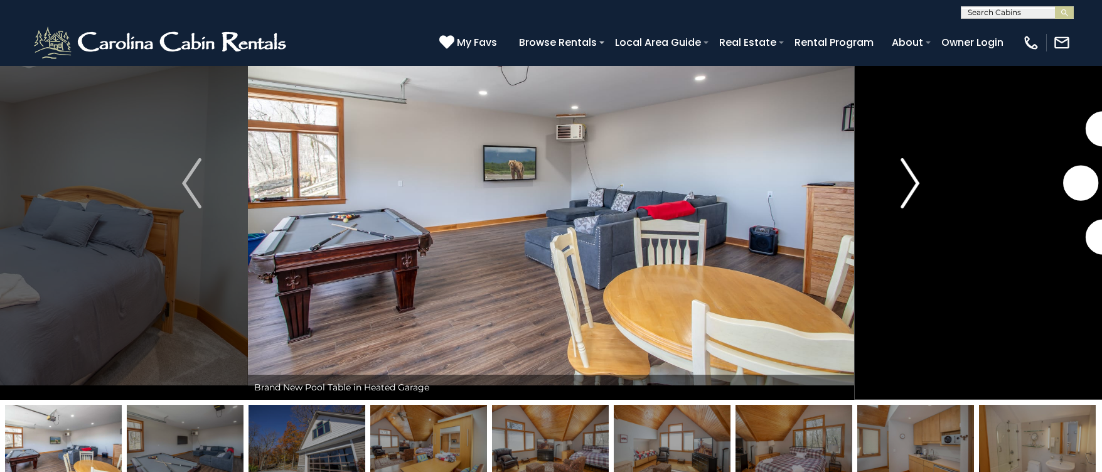
click at [912, 186] on img "Next" at bounding box center [909, 183] width 19 height 50
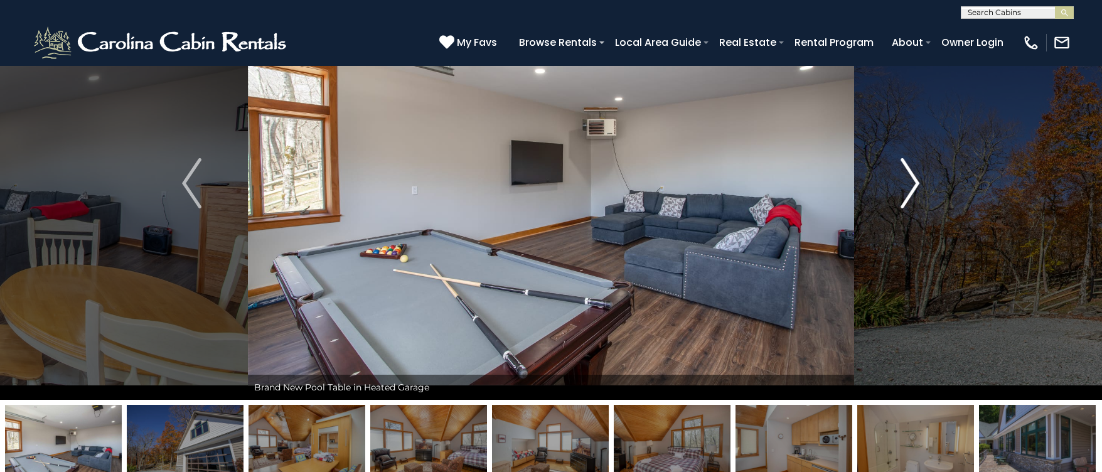
click at [912, 186] on img "Next" at bounding box center [909, 183] width 19 height 50
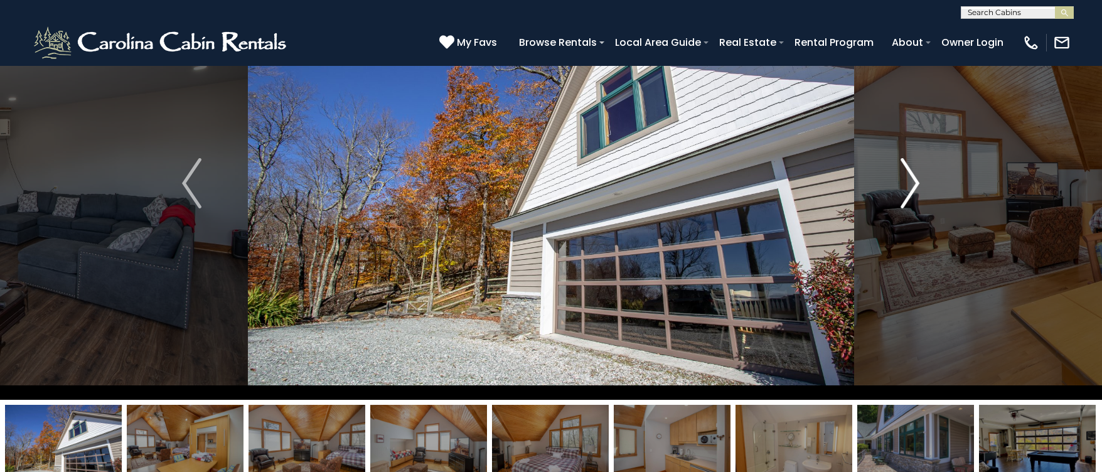
click at [912, 186] on img "Next" at bounding box center [909, 183] width 19 height 50
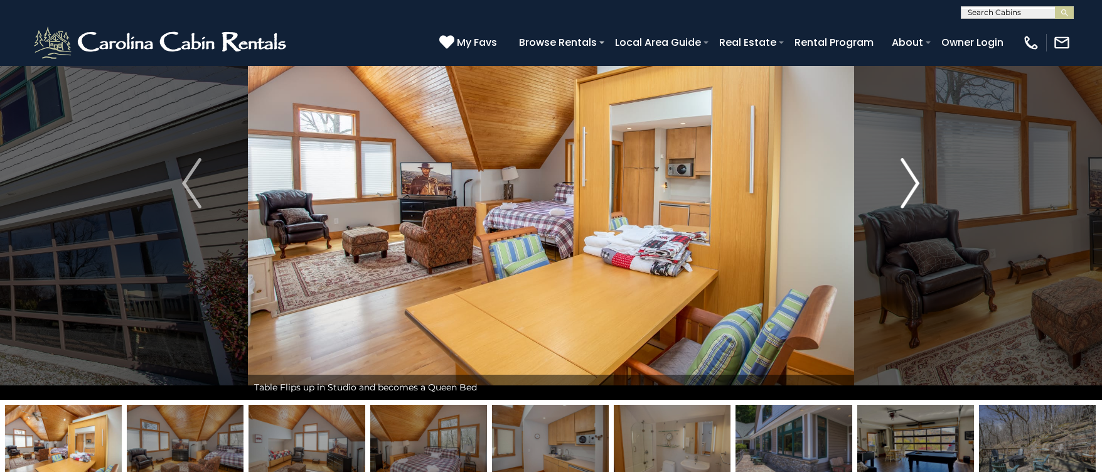
click at [912, 186] on img "Next" at bounding box center [909, 183] width 19 height 50
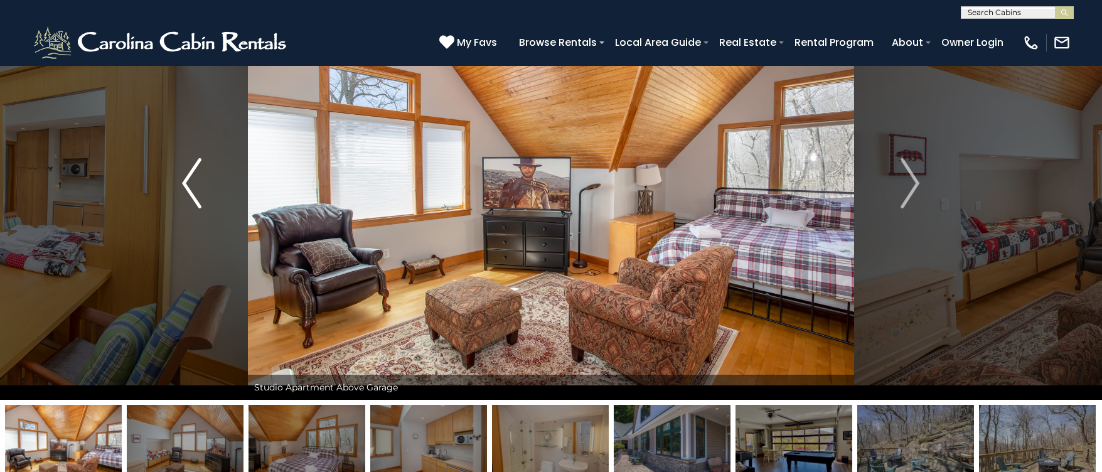
click at [201, 179] on button "Previous" at bounding box center [192, 183] width 112 height 433
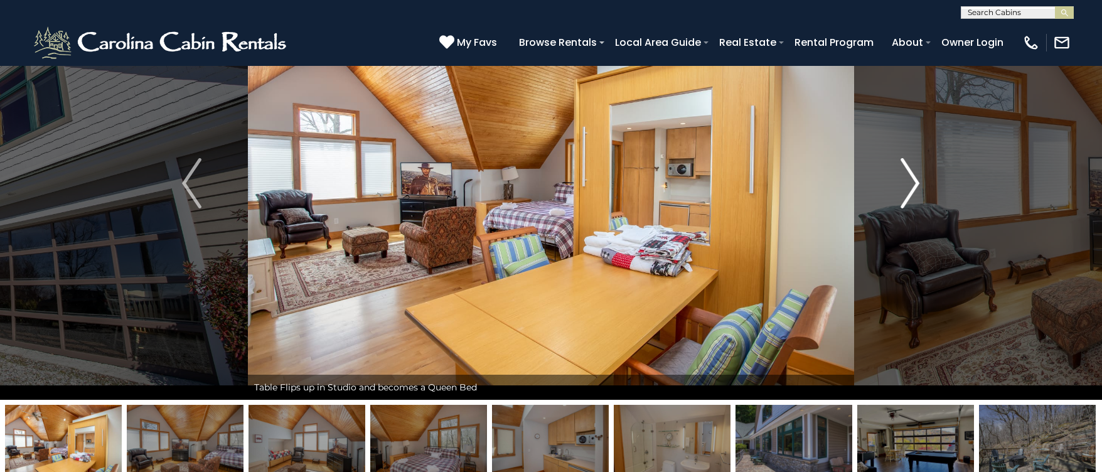
click at [910, 178] on img "Next" at bounding box center [909, 183] width 19 height 50
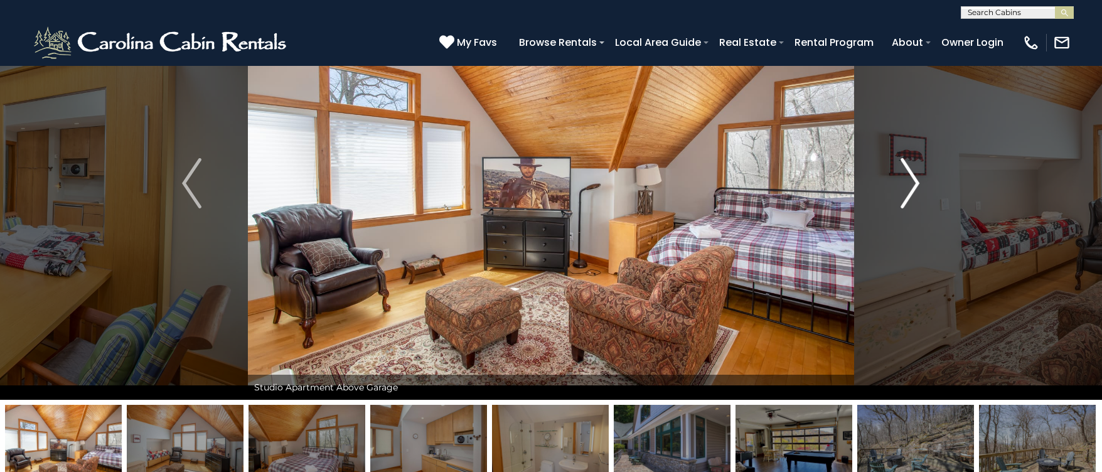
click at [910, 178] on img "Next" at bounding box center [909, 183] width 19 height 50
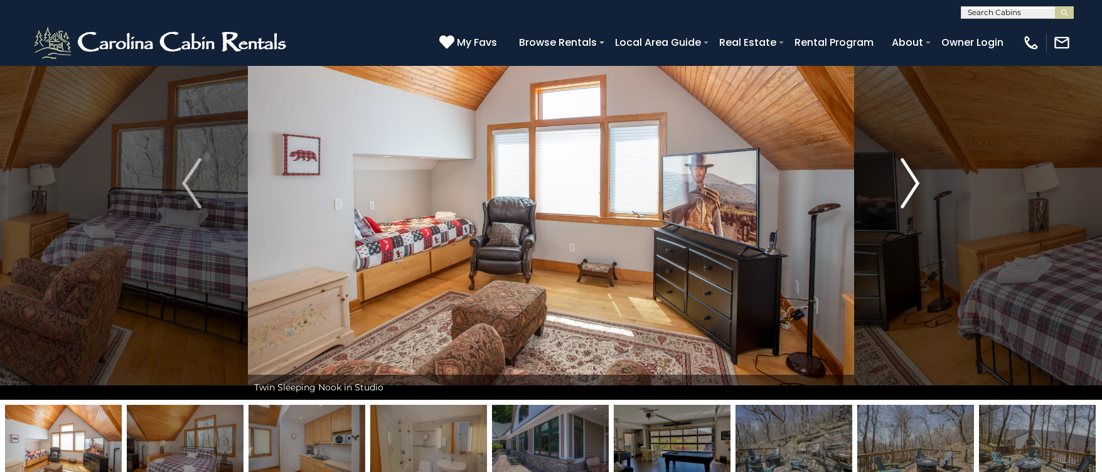
click at [910, 178] on img "Next" at bounding box center [909, 183] width 19 height 50
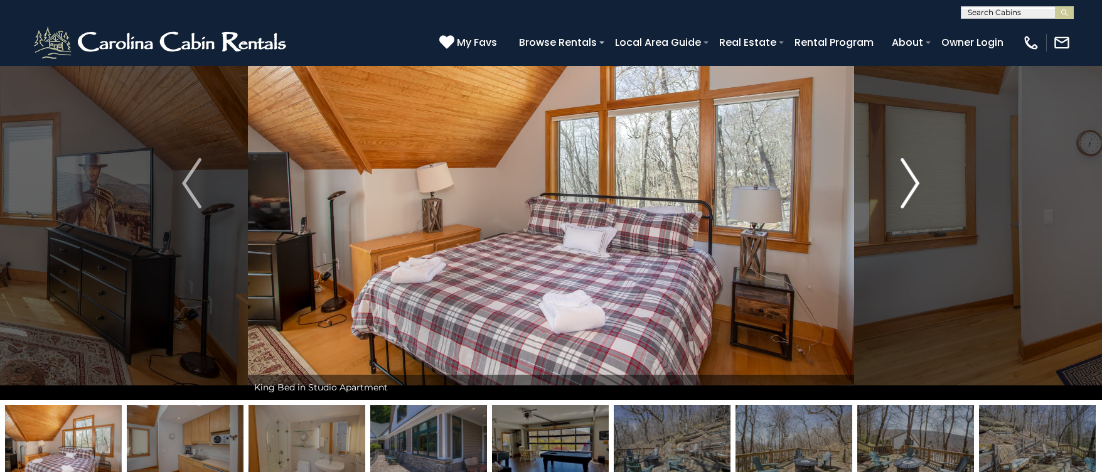
click at [910, 178] on img "Next" at bounding box center [909, 183] width 19 height 50
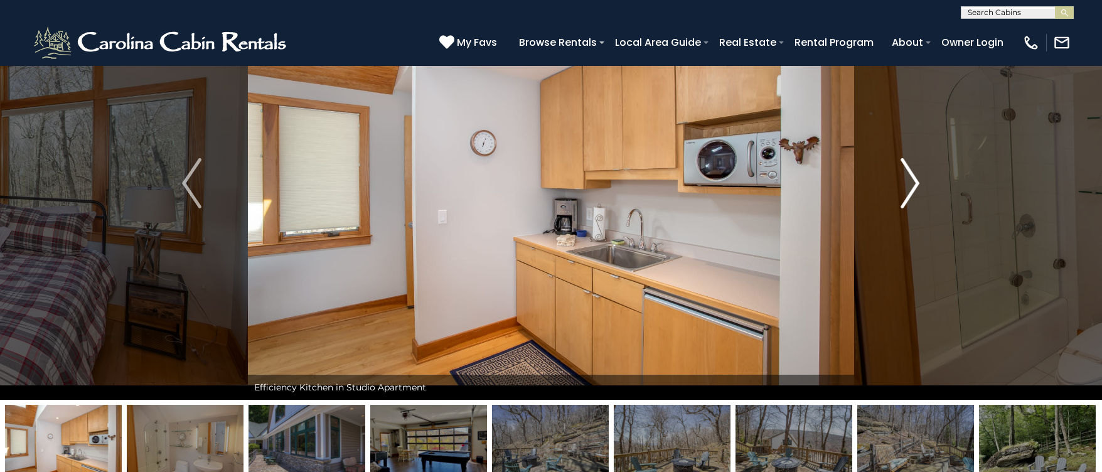
click at [910, 178] on img "Next" at bounding box center [909, 183] width 19 height 50
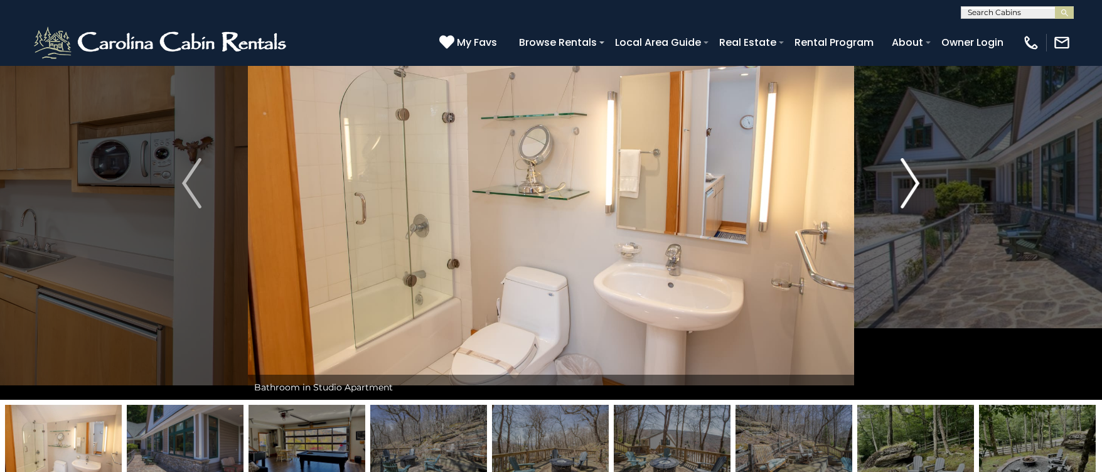
click at [910, 178] on img "Next" at bounding box center [909, 183] width 19 height 50
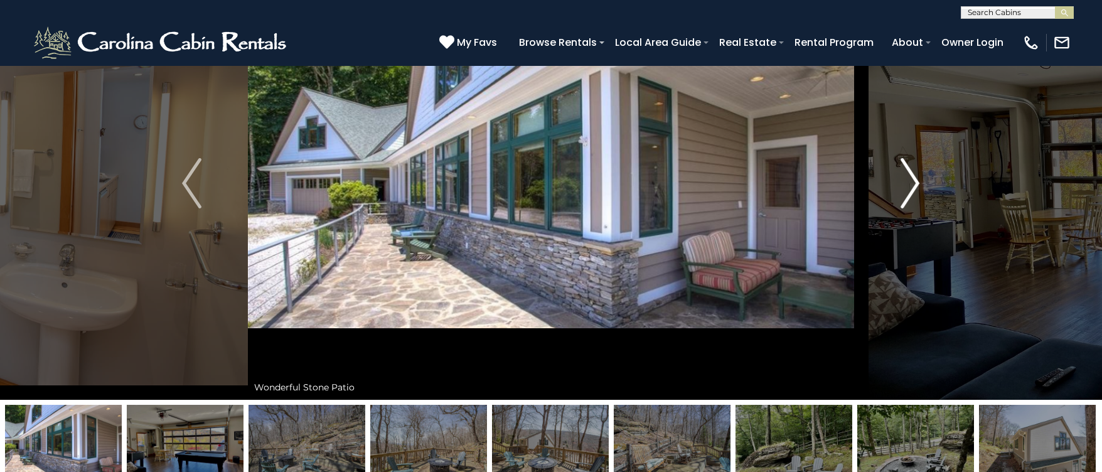
click at [910, 178] on img "Next" at bounding box center [909, 183] width 19 height 50
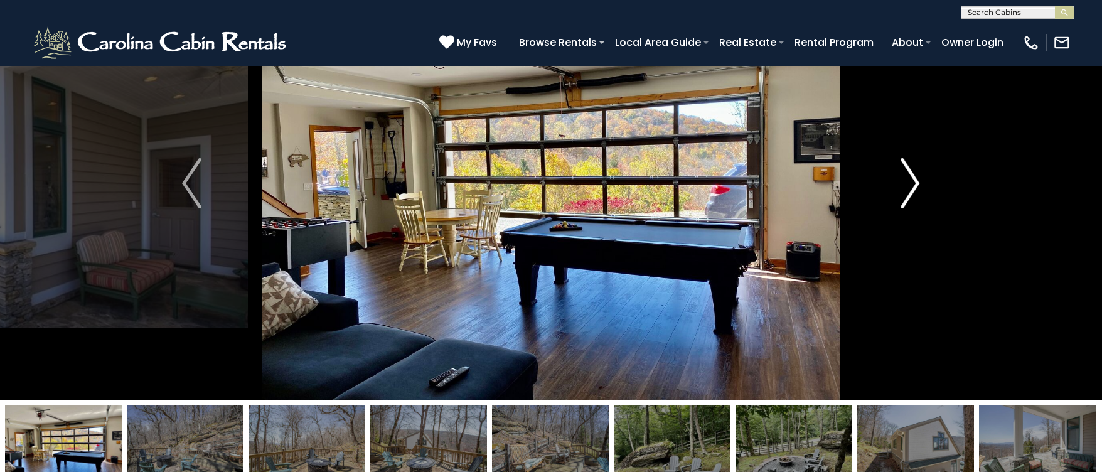
click at [910, 178] on img "Next" at bounding box center [909, 183] width 19 height 50
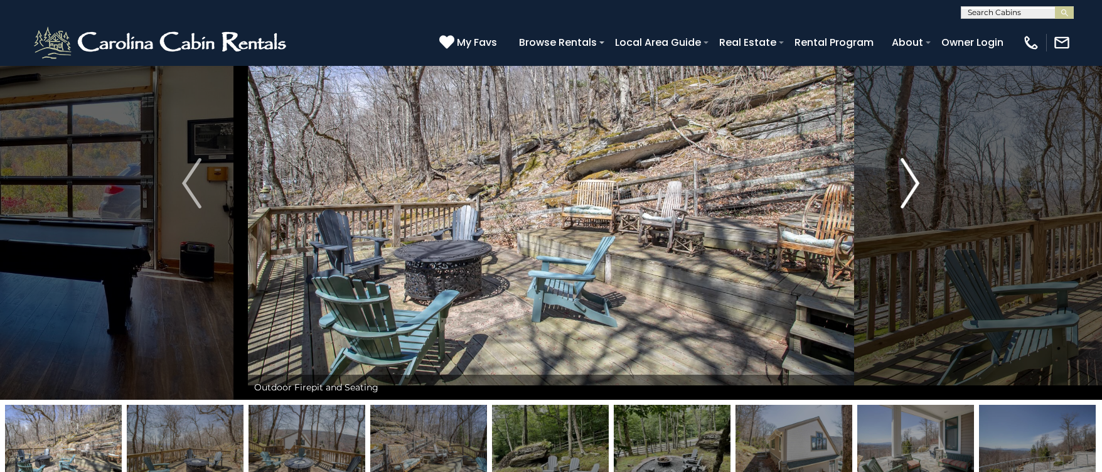
click at [910, 178] on img "Next" at bounding box center [909, 183] width 19 height 50
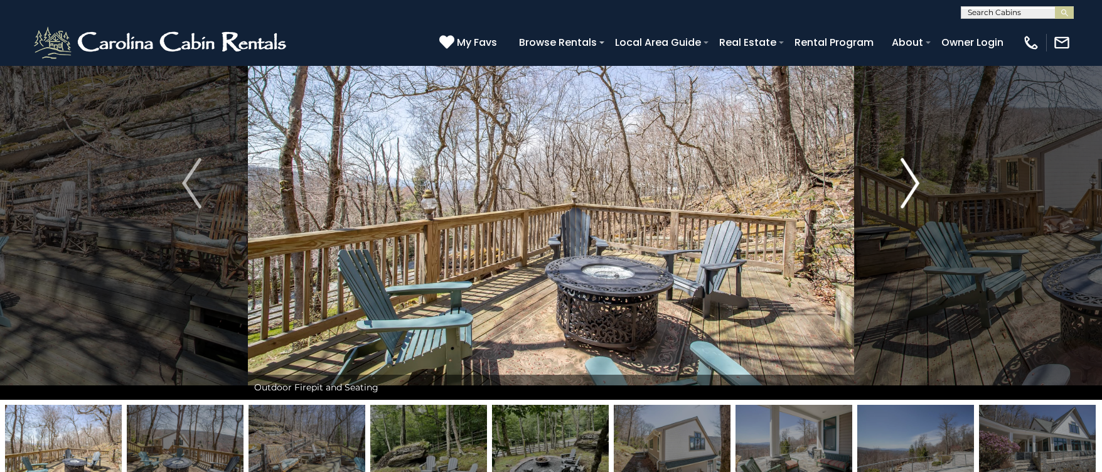
click at [910, 178] on img "Next" at bounding box center [909, 183] width 19 height 50
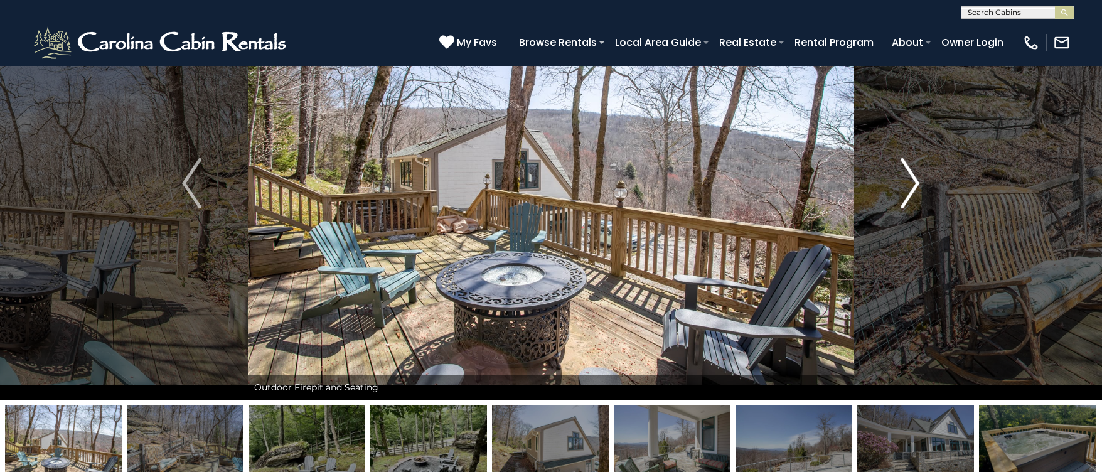
click at [910, 178] on img "Next" at bounding box center [909, 183] width 19 height 50
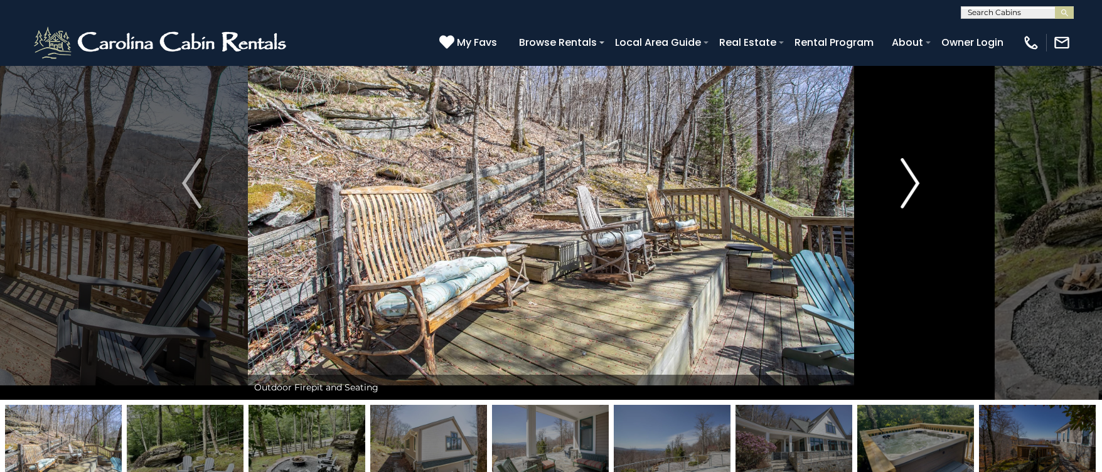
click at [910, 178] on img "Next" at bounding box center [909, 183] width 19 height 50
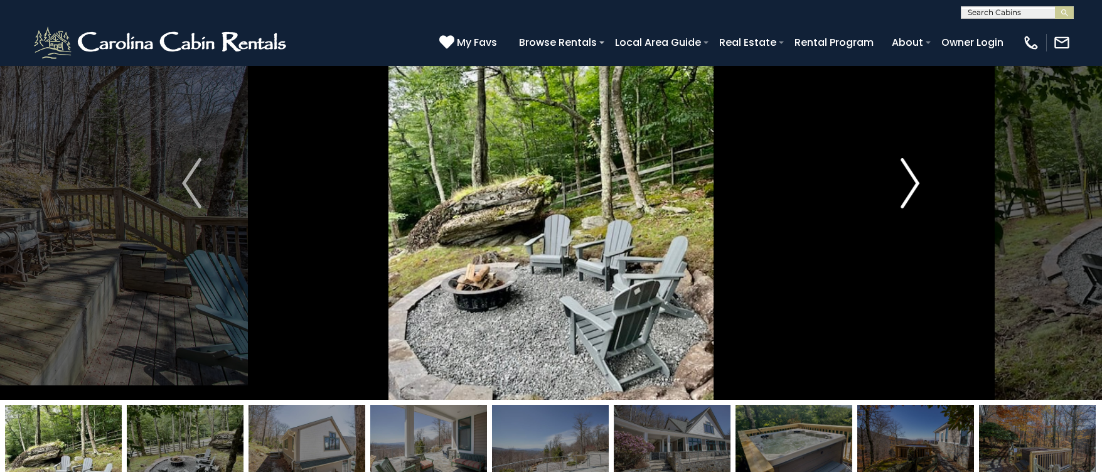
click at [910, 178] on img "Next" at bounding box center [909, 183] width 19 height 50
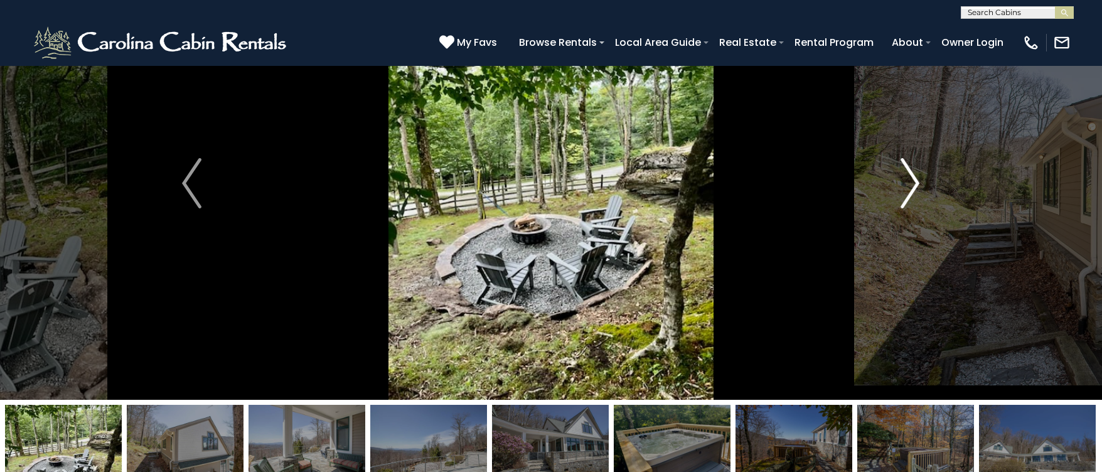
click at [910, 178] on img "Next" at bounding box center [909, 183] width 19 height 50
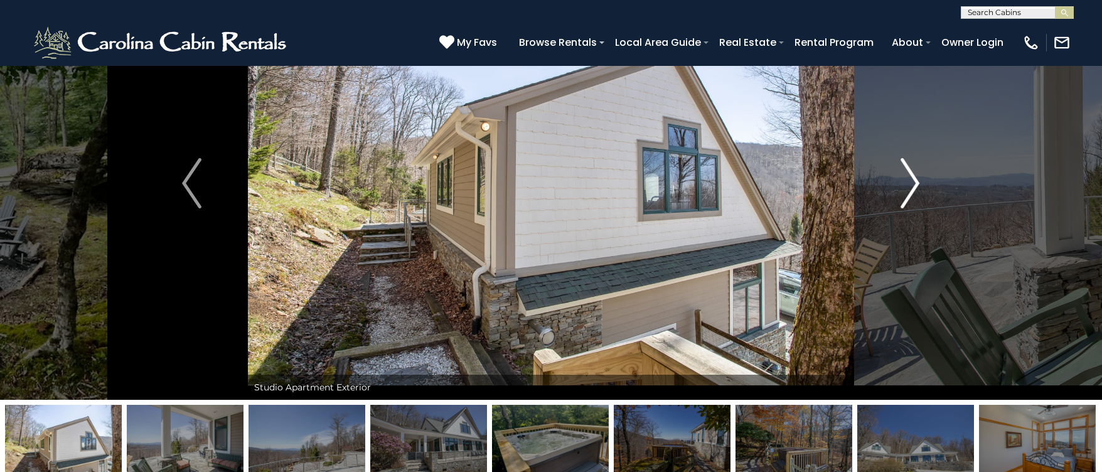
click at [913, 171] on img "Next" at bounding box center [909, 183] width 19 height 50
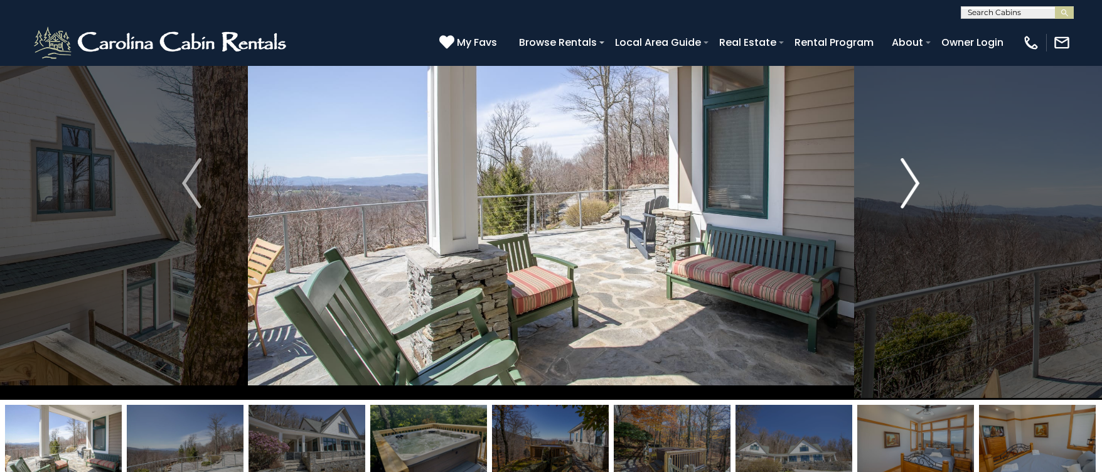
click at [913, 171] on img "Next" at bounding box center [909, 183] width 19 height 50
